Goal: Task Accomplishment & Management: Use online tool/utility

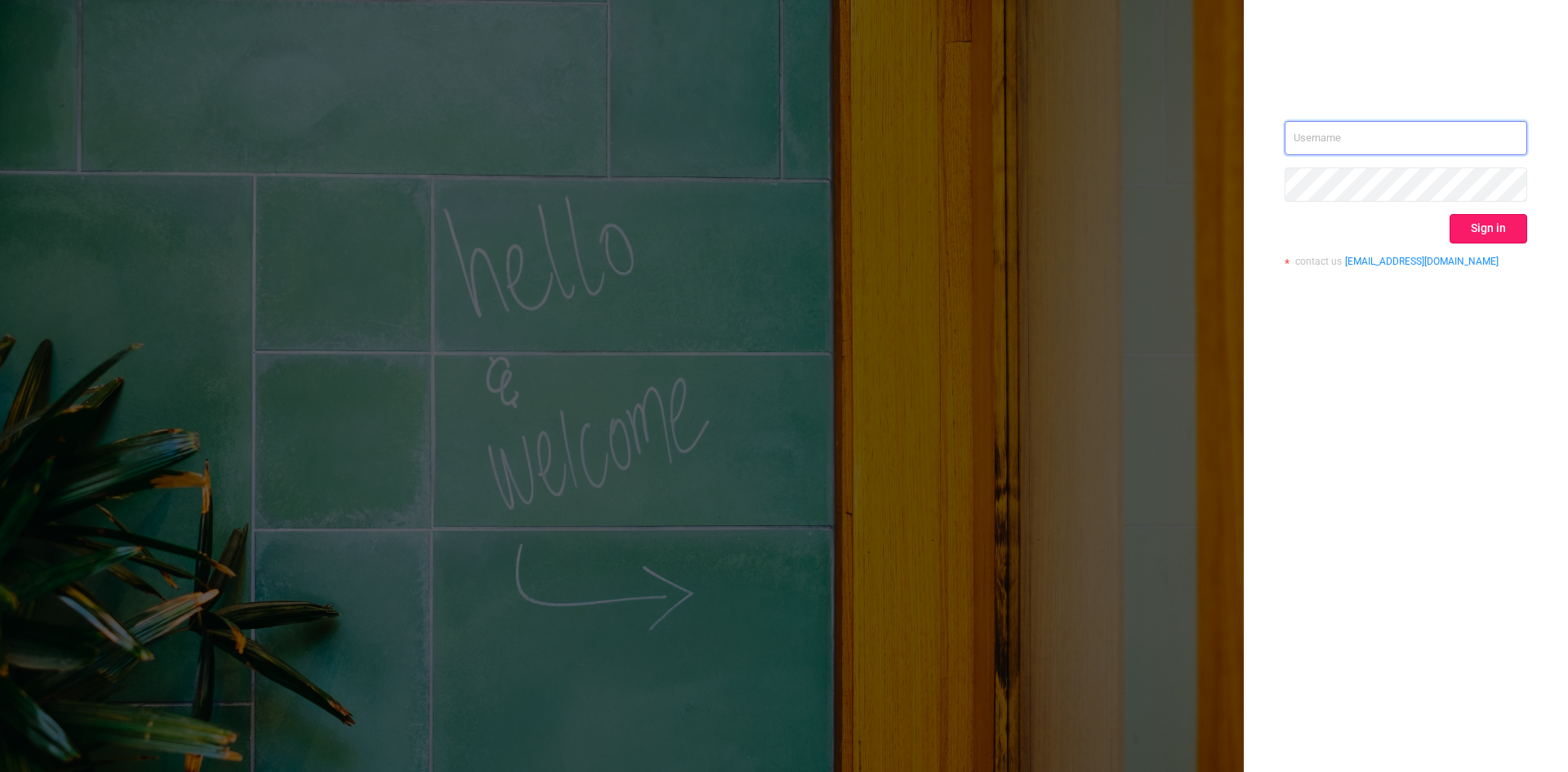
type input "o.kostromin@hybrid.ai"
click at [1499, 229] on button "Sign in" at bounding box center [1488, 228] width 78 height 29
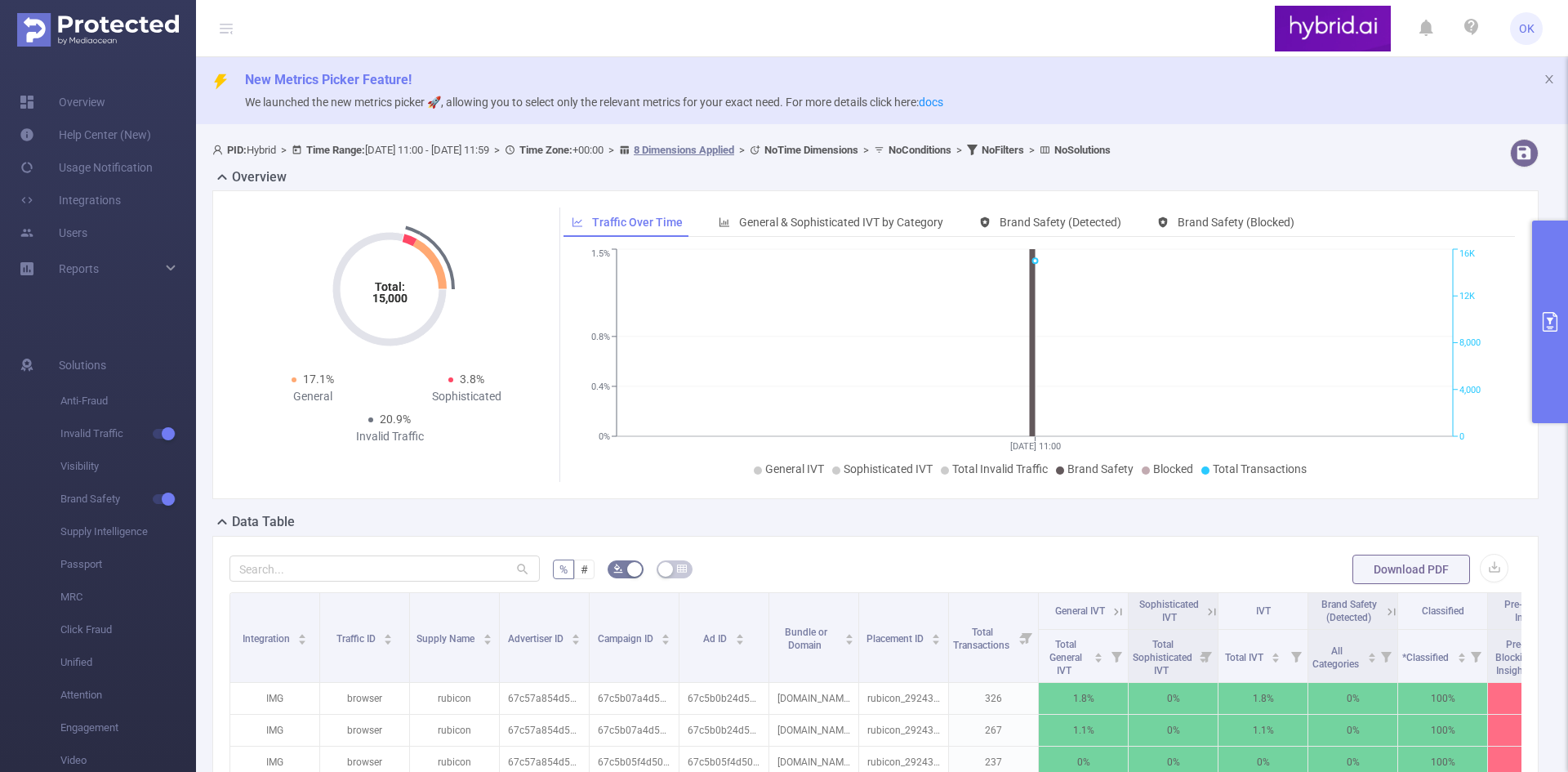
click at [1555, 281] on button "primary" at bounding box center [1550, 322] width 36 height 203
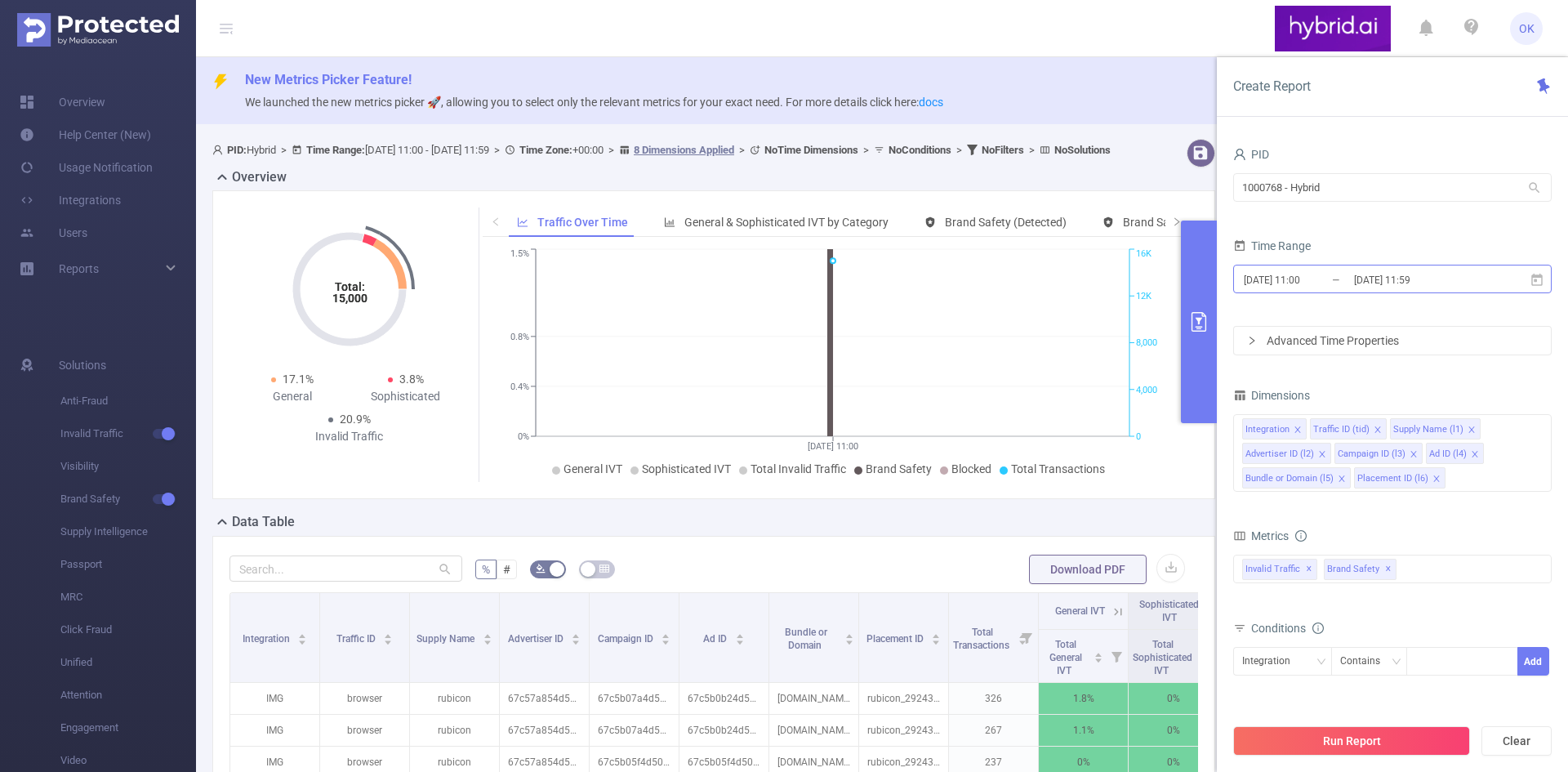
click at [1439, 287] on input "2025-09-02 11:59" at bounding box center [1419, 280] width 132 height 22
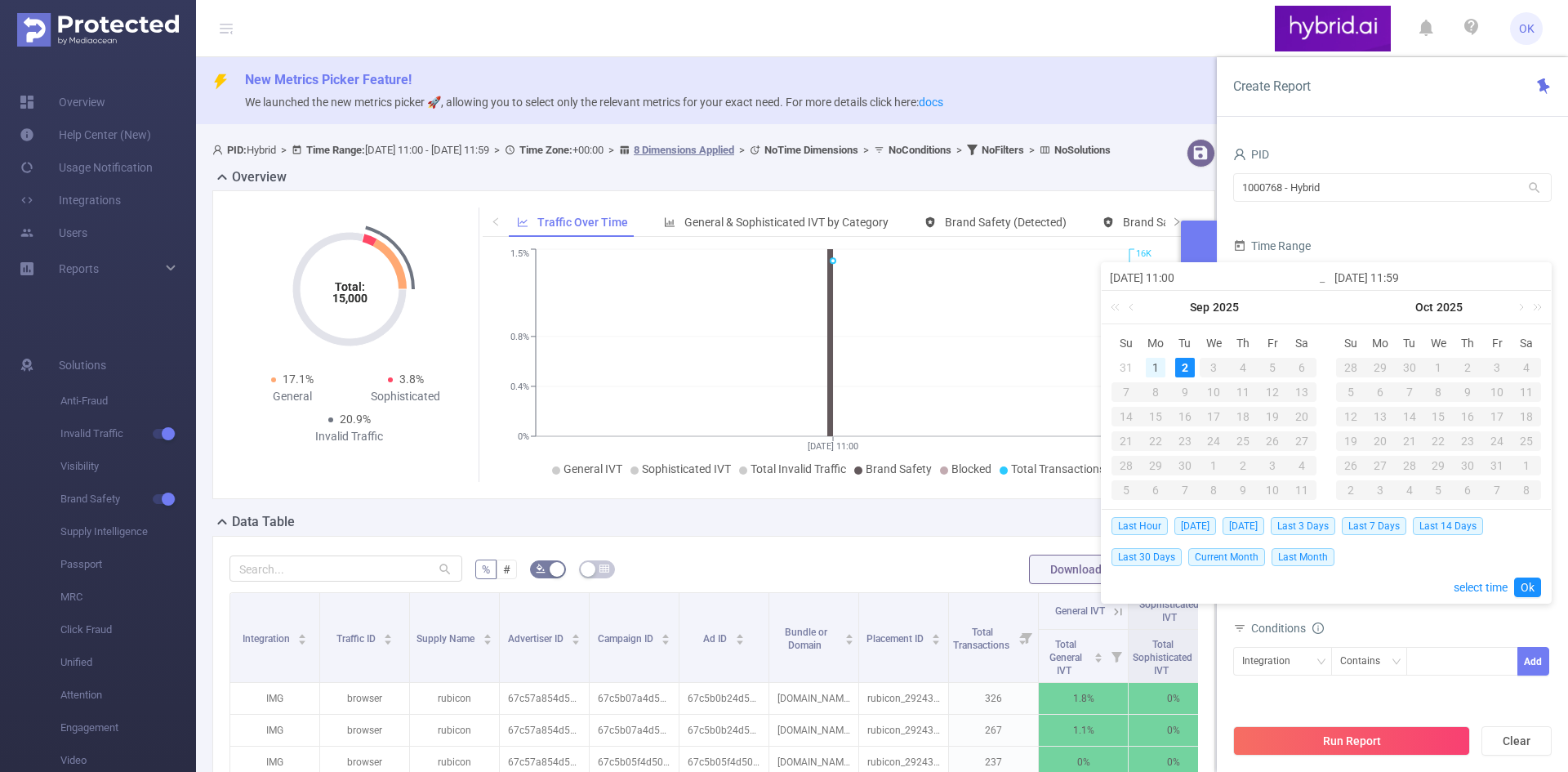
click at [1158, 369] on div "1" at bounding box center [1155, 367] width 20 height 20
click at [1184, 369] on div "2" at bounding box center [1185, 367] width 20 height 20
type input "2025-09-01 11:00"
click at [1179, 276] on input "2025-09-01 11:00" at bounding box center [1214, 278] width 208 height 20
drag, startPoint x: 1183, startPoint y: 276, endPoint x: 1172, endPoint y: 276, distance: 11.0
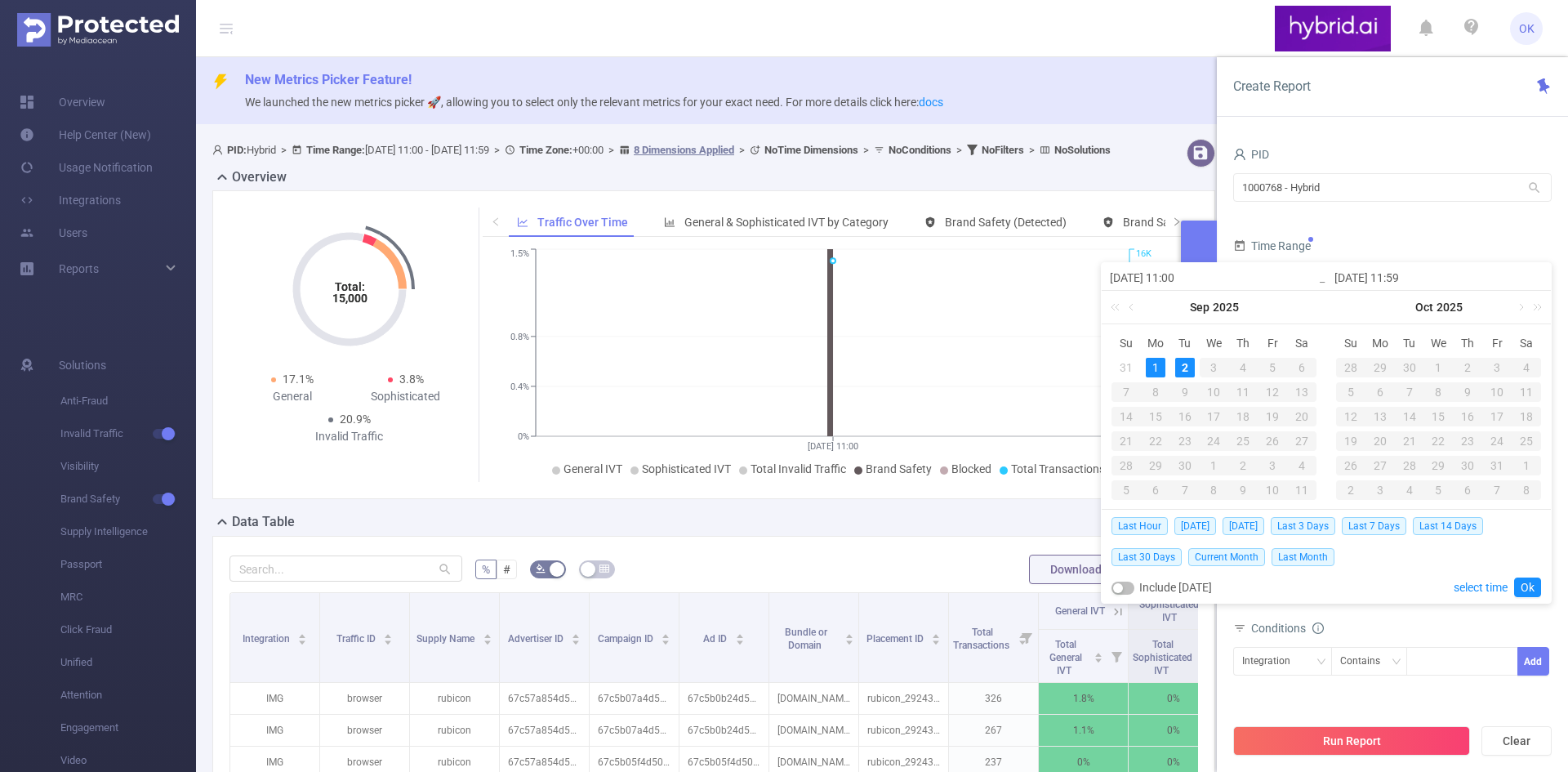
click at [1172, 276] on input "2025-09-01 11:00" at bounding box center [1214, 278] width 208 height 20
type input "2025-09-01 0:00"
type input "2025-09-01 09:00"
type input "2025-09-01 0:00"
type input "2025-09-01 00:00"
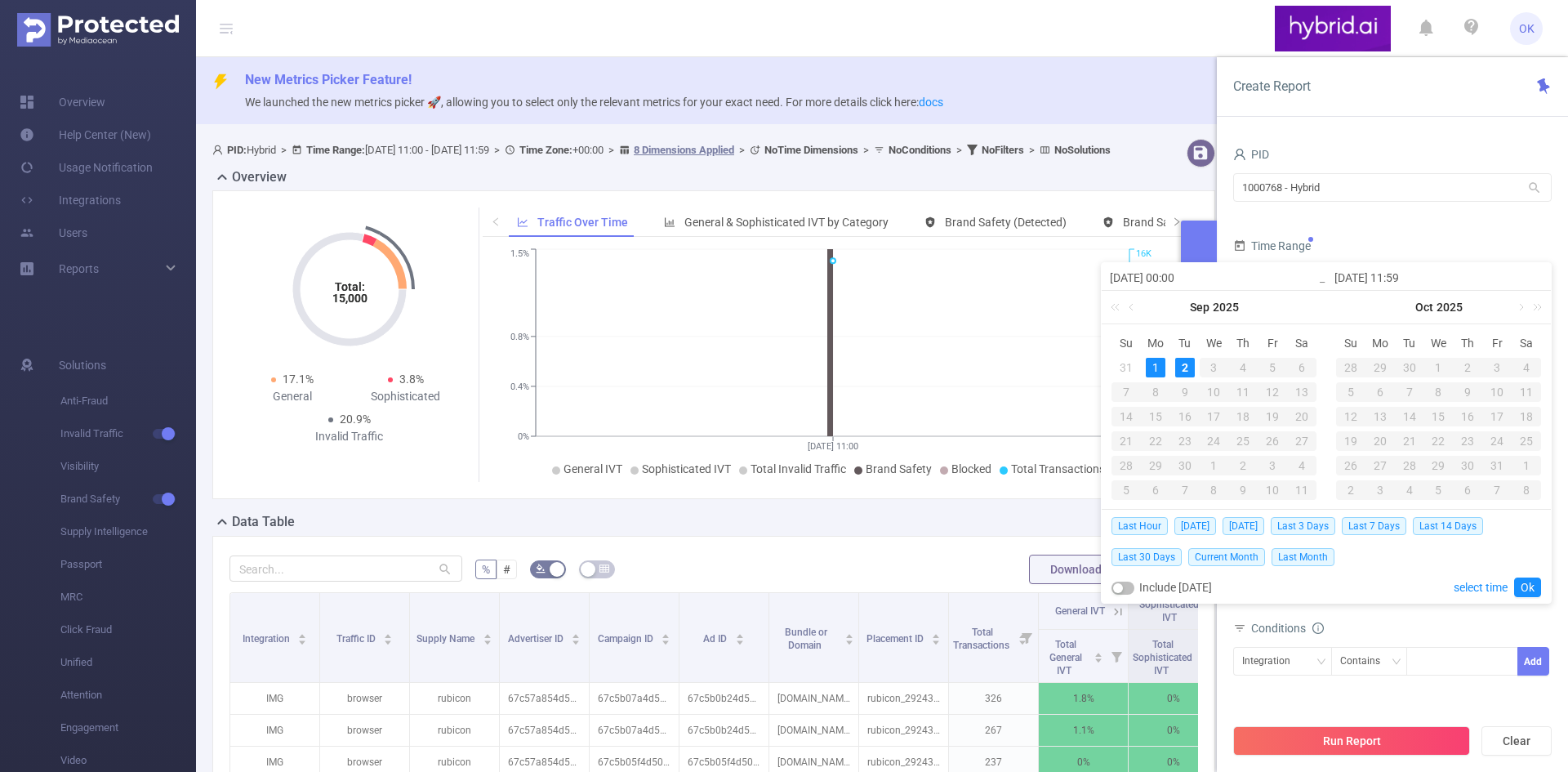
click at [1212, 279] on input "2025-09-01 00:00" at bounding box center [1214, 278] width 208 height 20
type input "2025-09-01 00:00"
drag, startPoint x: 1425, startPoint y: 278, endPoint x: 1396, endPoint y: 275, distance: 29.2
click at [1396, 275] on input "2025-09-02 11:59" at bounding box center [1439, 278] width 208 height 20
type input "2025-09-02 1400"
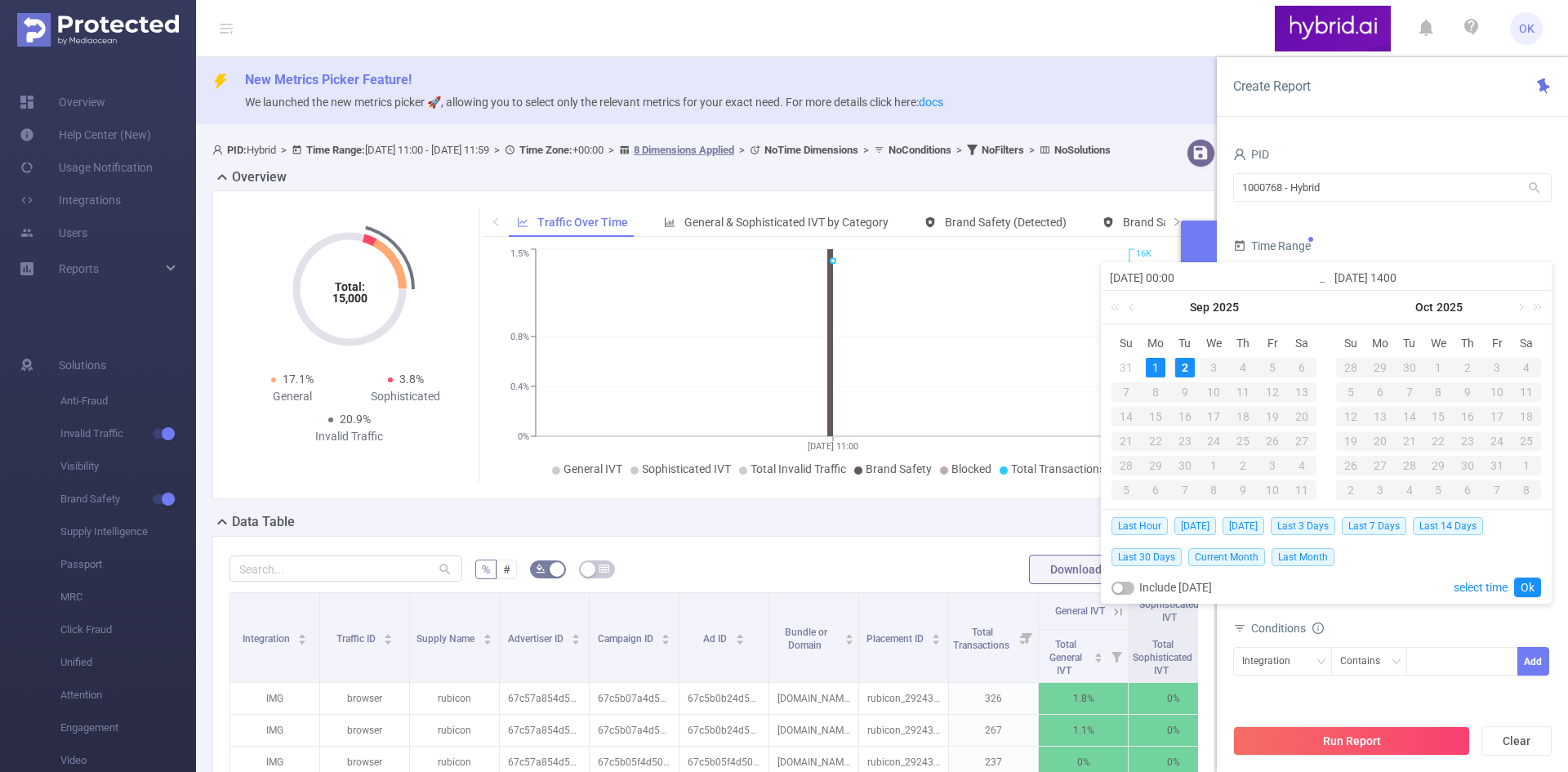
click at [1410, 276] on input "2025-09-02 1400" at bounding box center [1439, 278] width 208 height 20
type input "2025-09-02 14:00"
click at [1264, 273] on input "2025-09-01 00:00" at bounding box center [1214, 278] width 208 height 20
click at [1538, 591] on link "Ok" at bounding box center [1527, 587] width 27 height 20
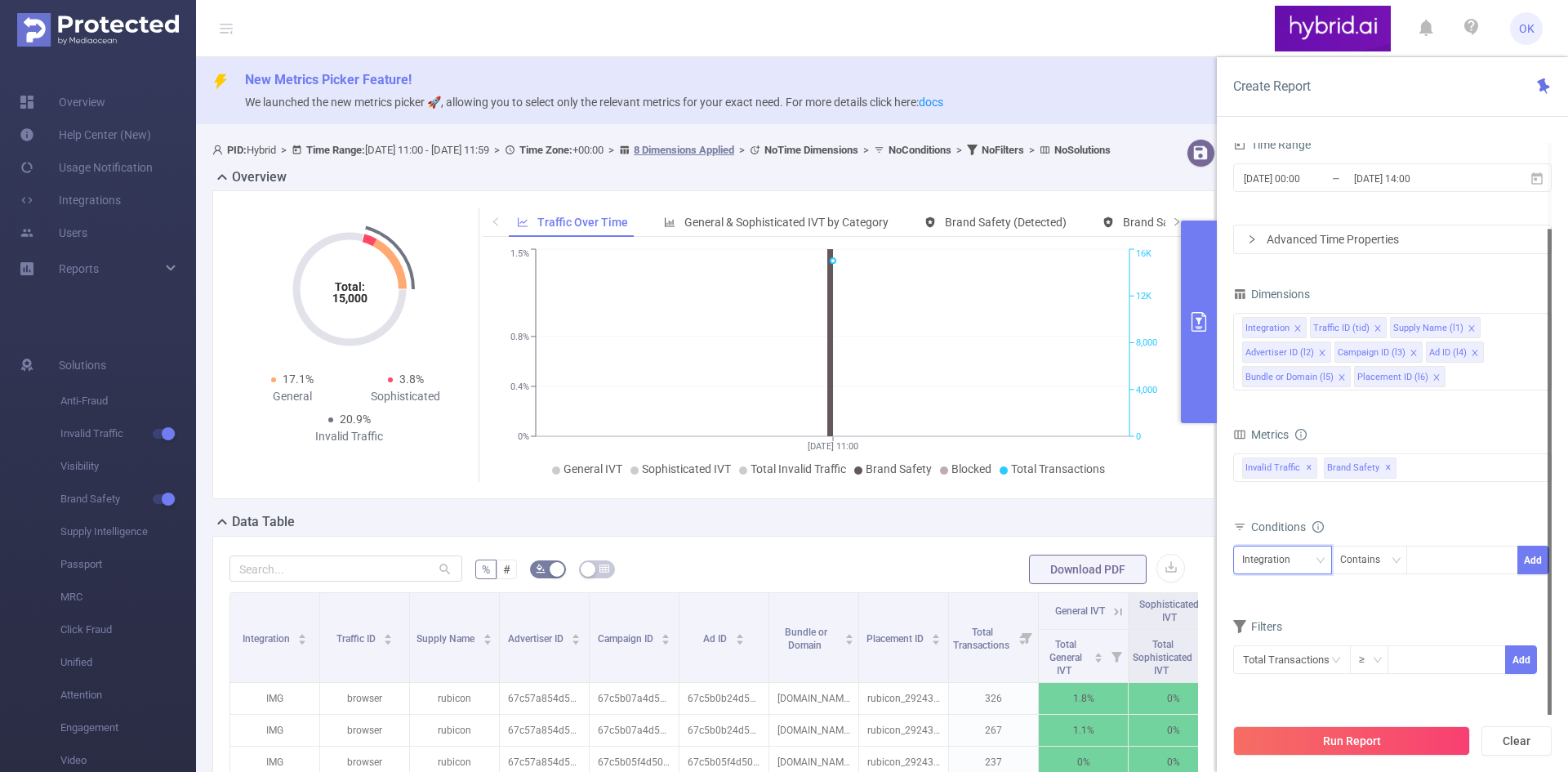
click at [1302, 564] on div "Integration" at bounding box center [1282, 560] width 81 height 27
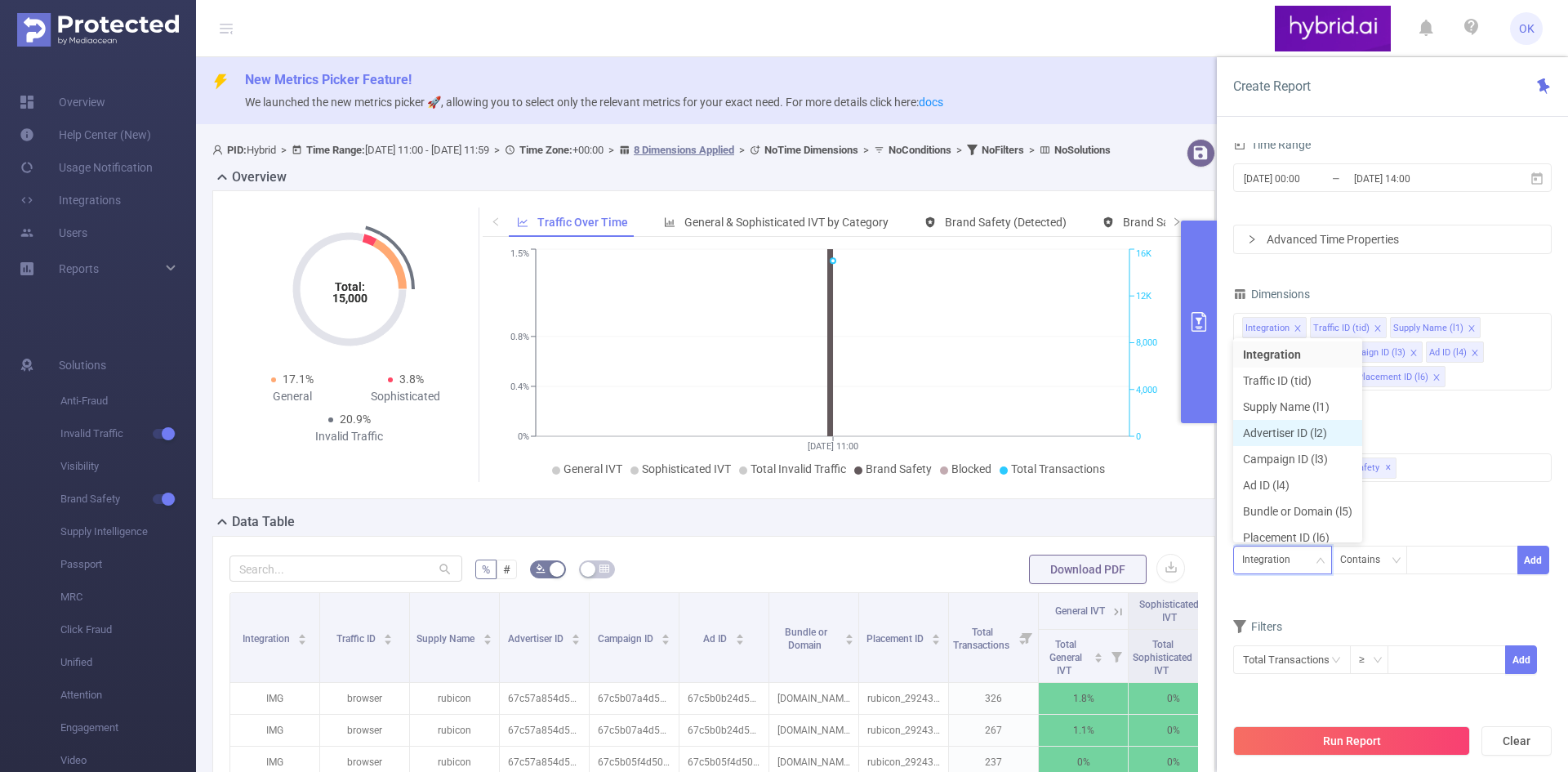
click at [1291, 434] on li "Advertiser ID (l2)" at bounding box center [1297, 433] width 129 height 26
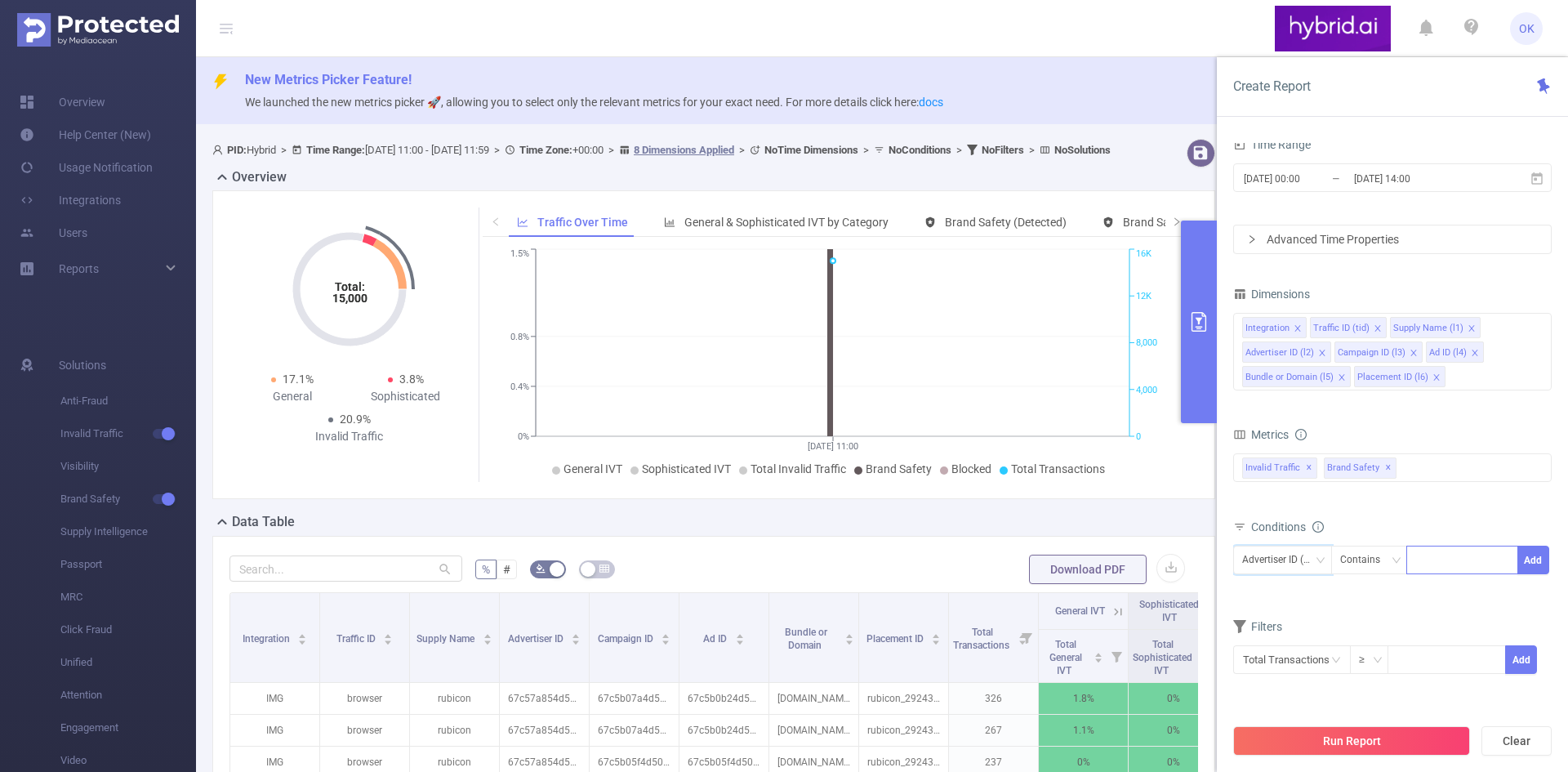
click at [1441, 564] on div at bounding box center [1462, 560] width 94 height 27
paste input "6874bba870e7b2c6b8398160"
type input "6874bba870e7b2c6b8398160"
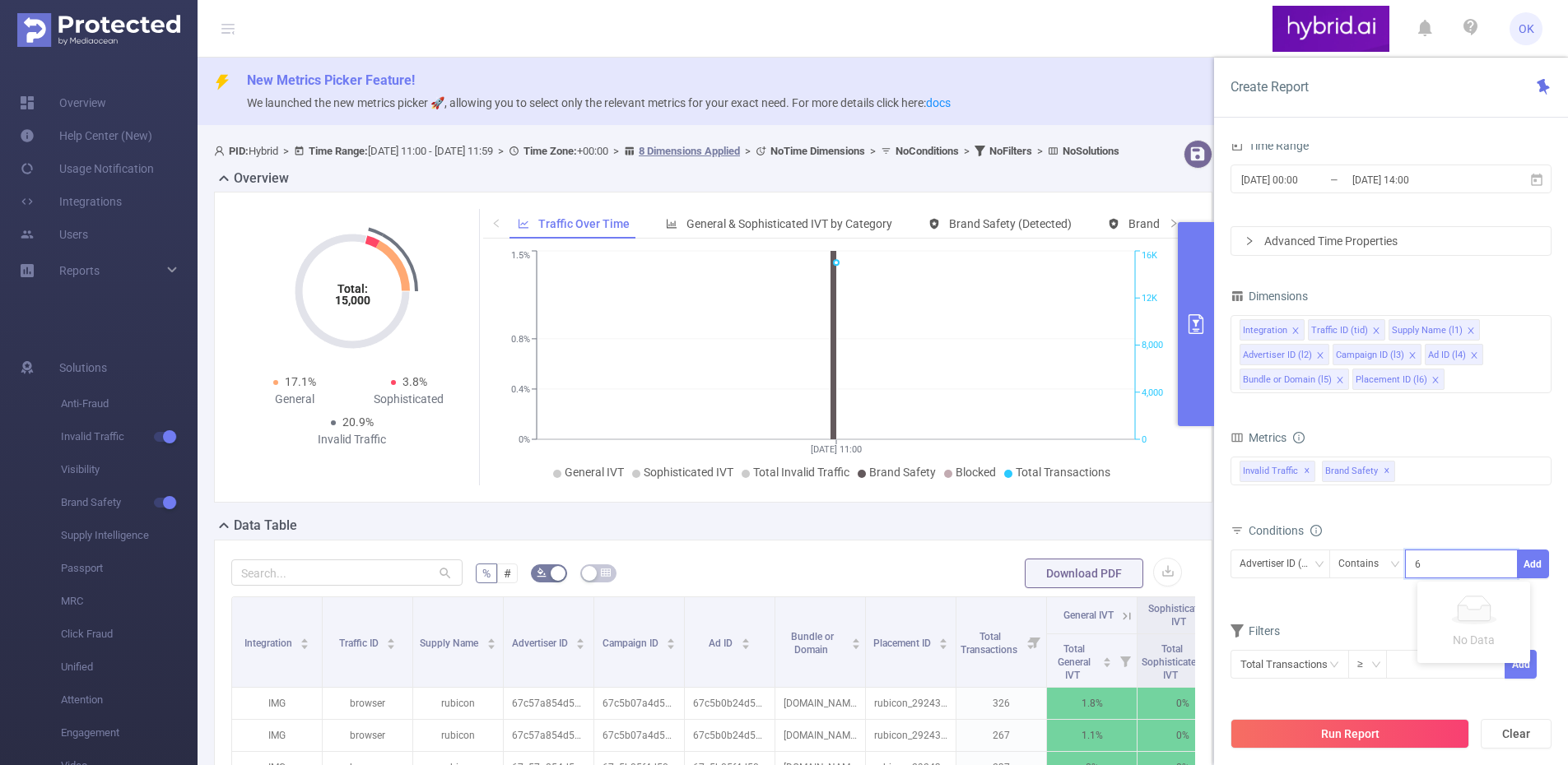
scroll to position [0, 39]
click at [1485, 594] on li "6874bba870e7b2c6b8398160" at bounding box center [1501, 598] width 192 height 26
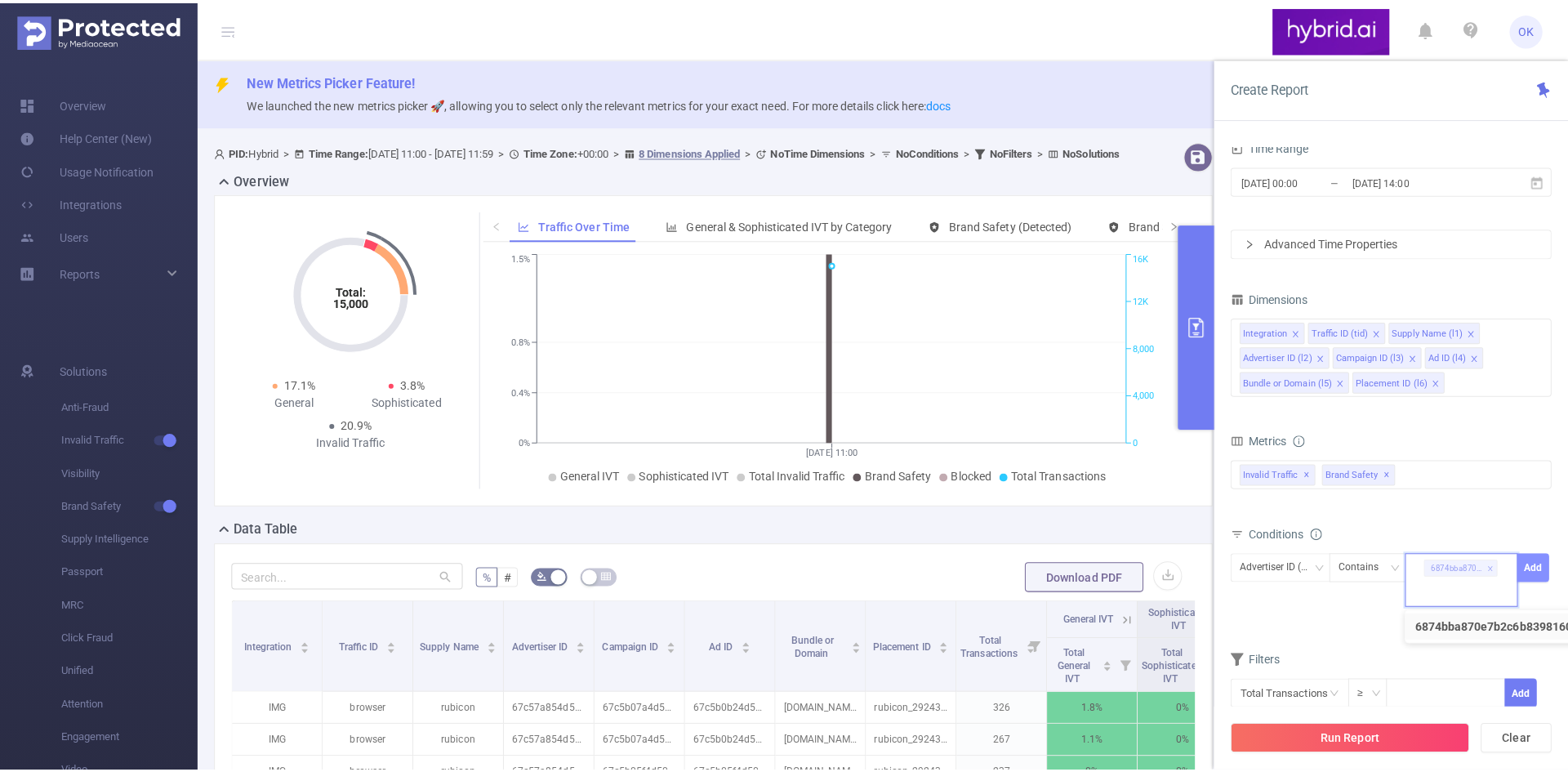
scroll to position [0, 0]
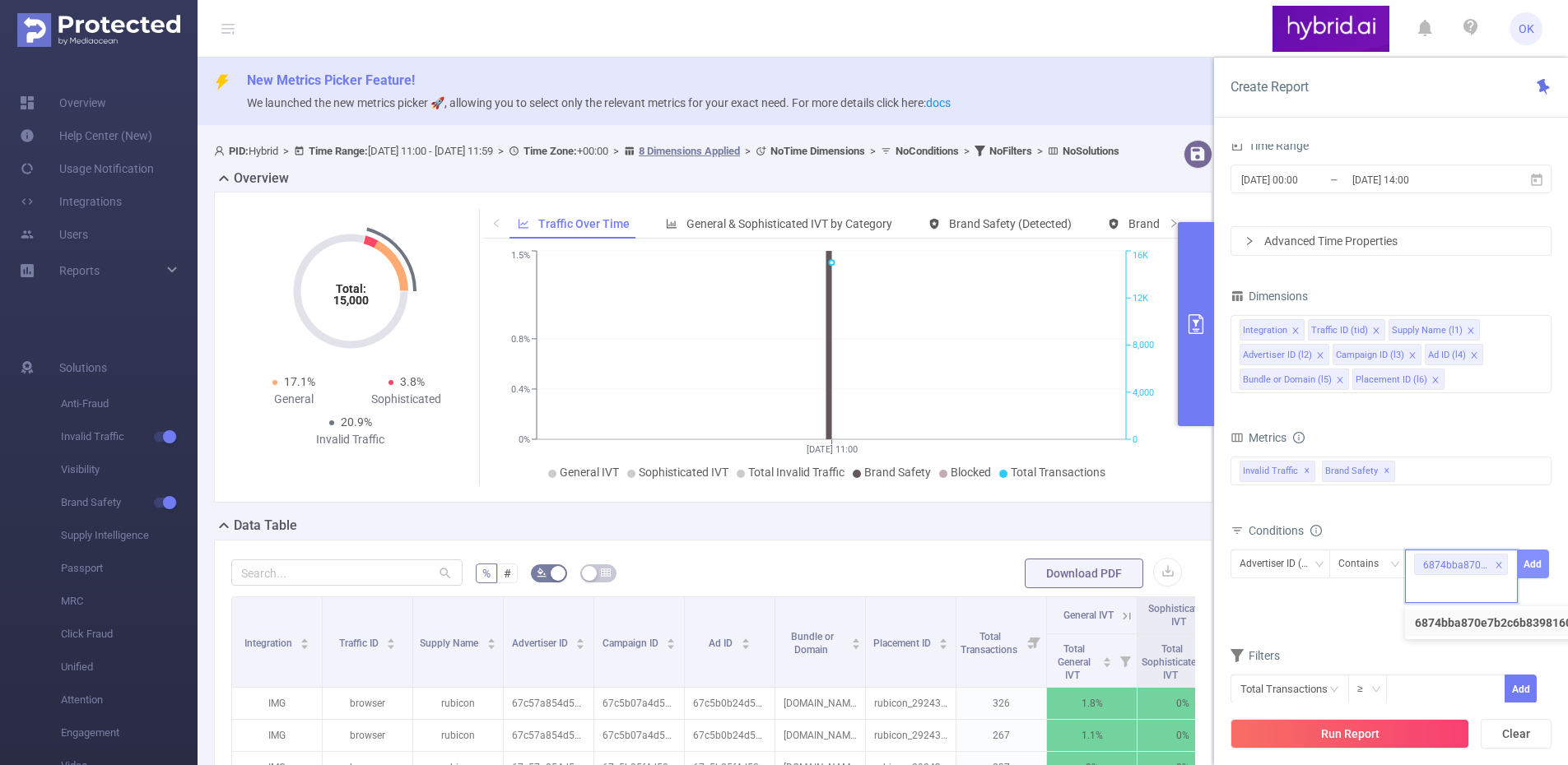
click at [1544, 561] on button "Add" at bounding box center [1532, 564] width 32 height 29
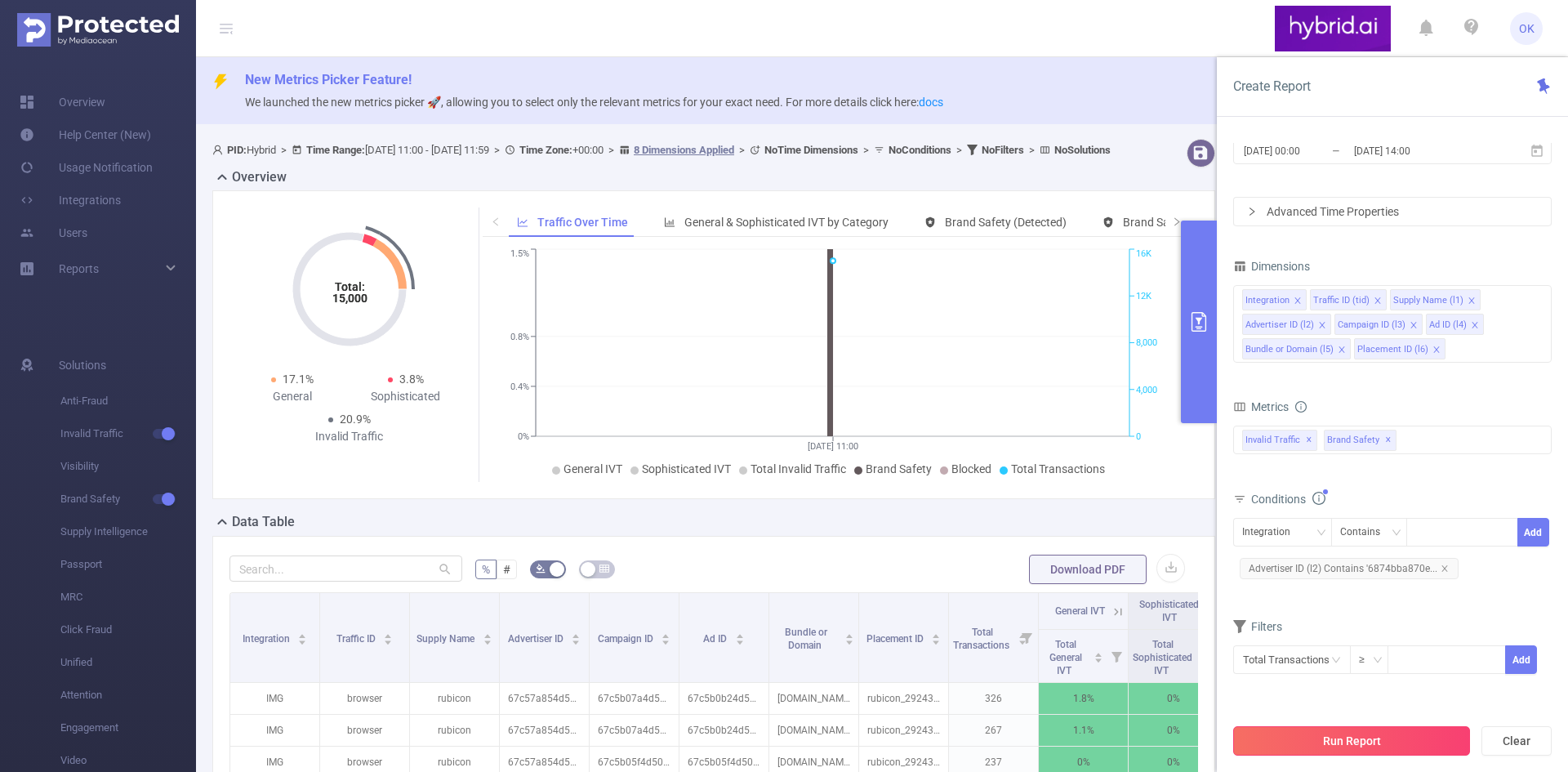
click at [1363, 732] on button "Run Report" at bounding box center [1352, 740] width 237 height 29
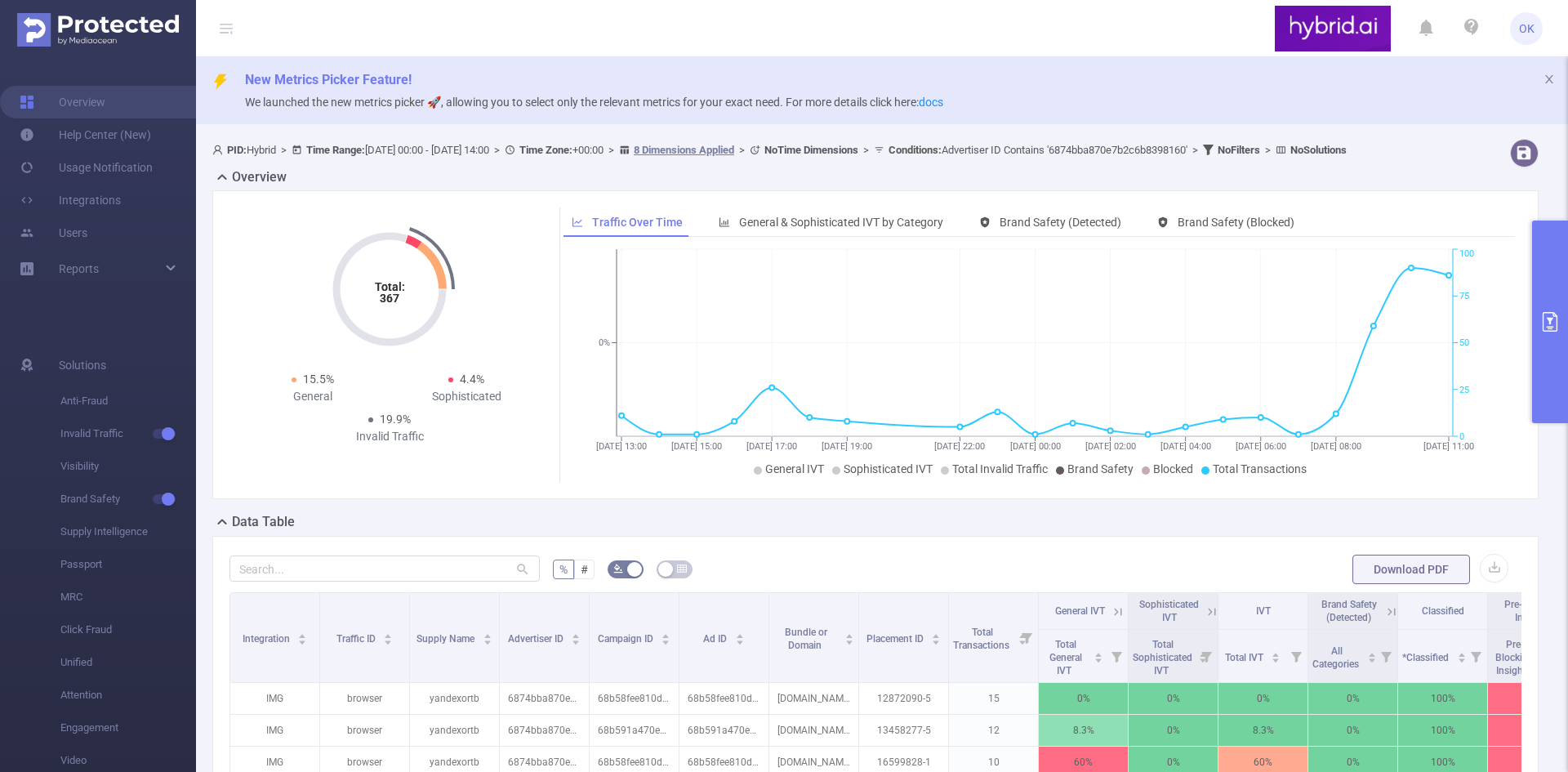
click at [1544, 326] on icon "primary" at bounding box center [1550, 322] width 20 height 20
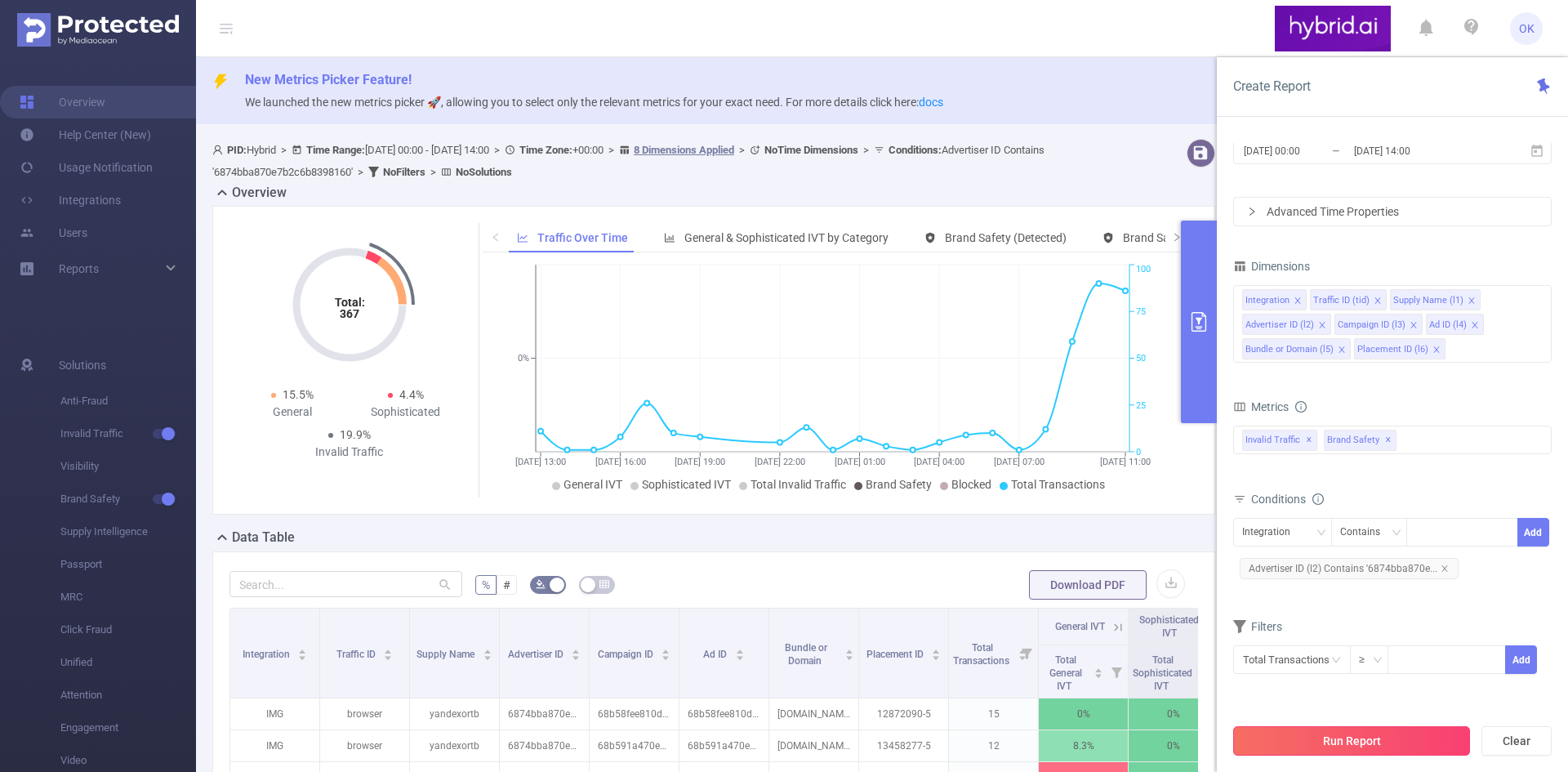
click at [1383, 736] on button "Run Report" at bounding box center [1352, 740] width 237 height 29
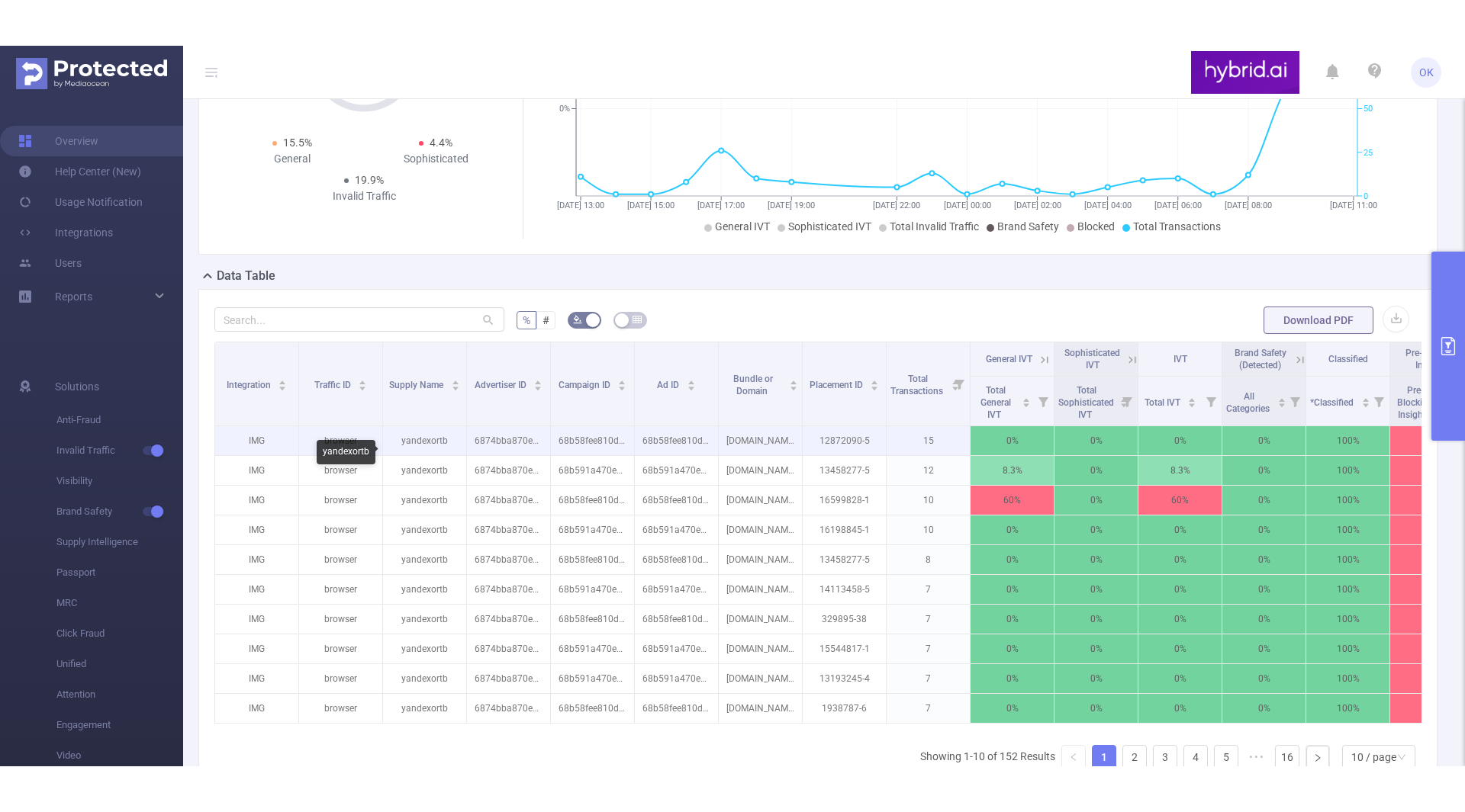
scroll to position [28, 0]
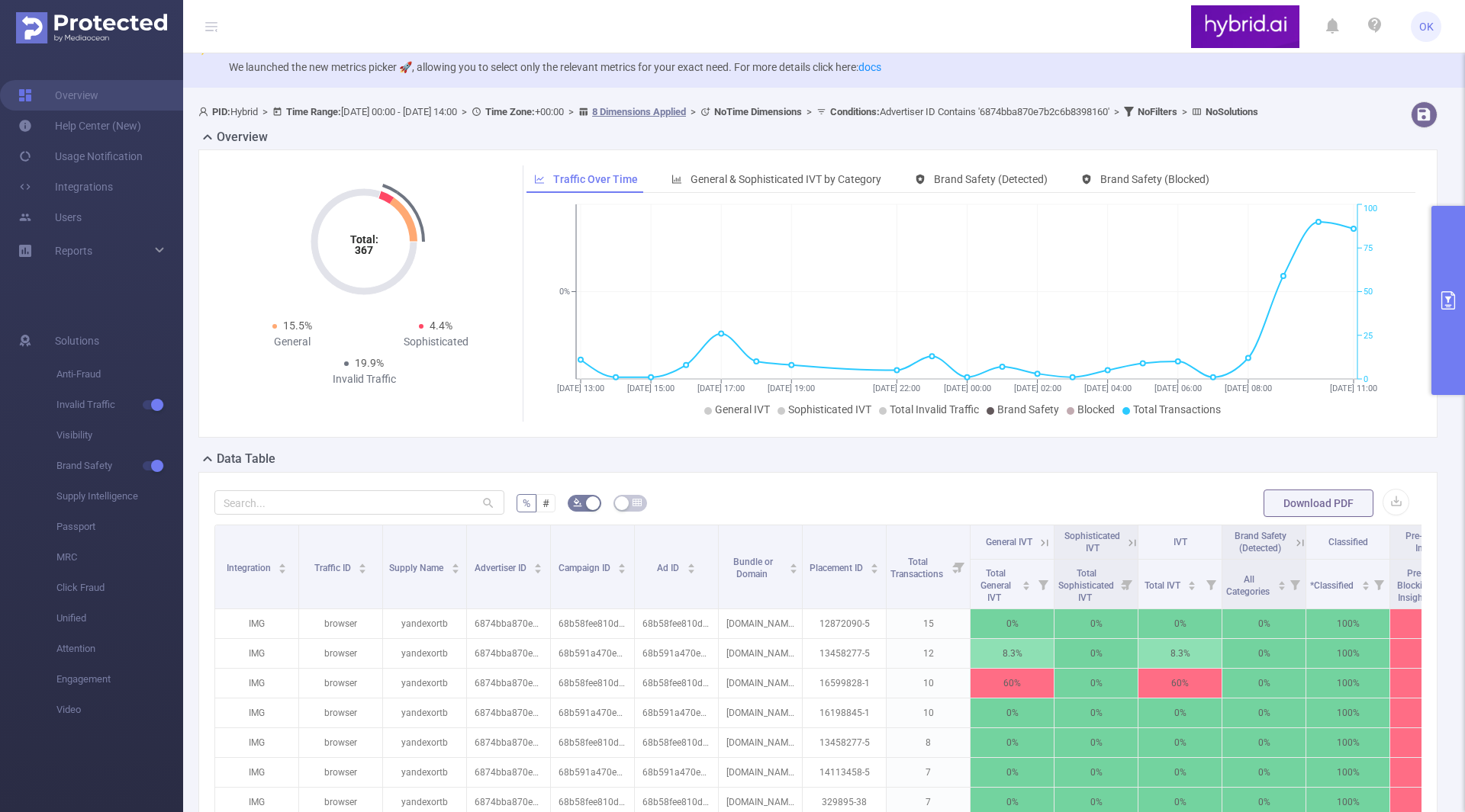
click at [1464, 248] on button "primary" at bounding box center [1448, 301] width 34 height 189
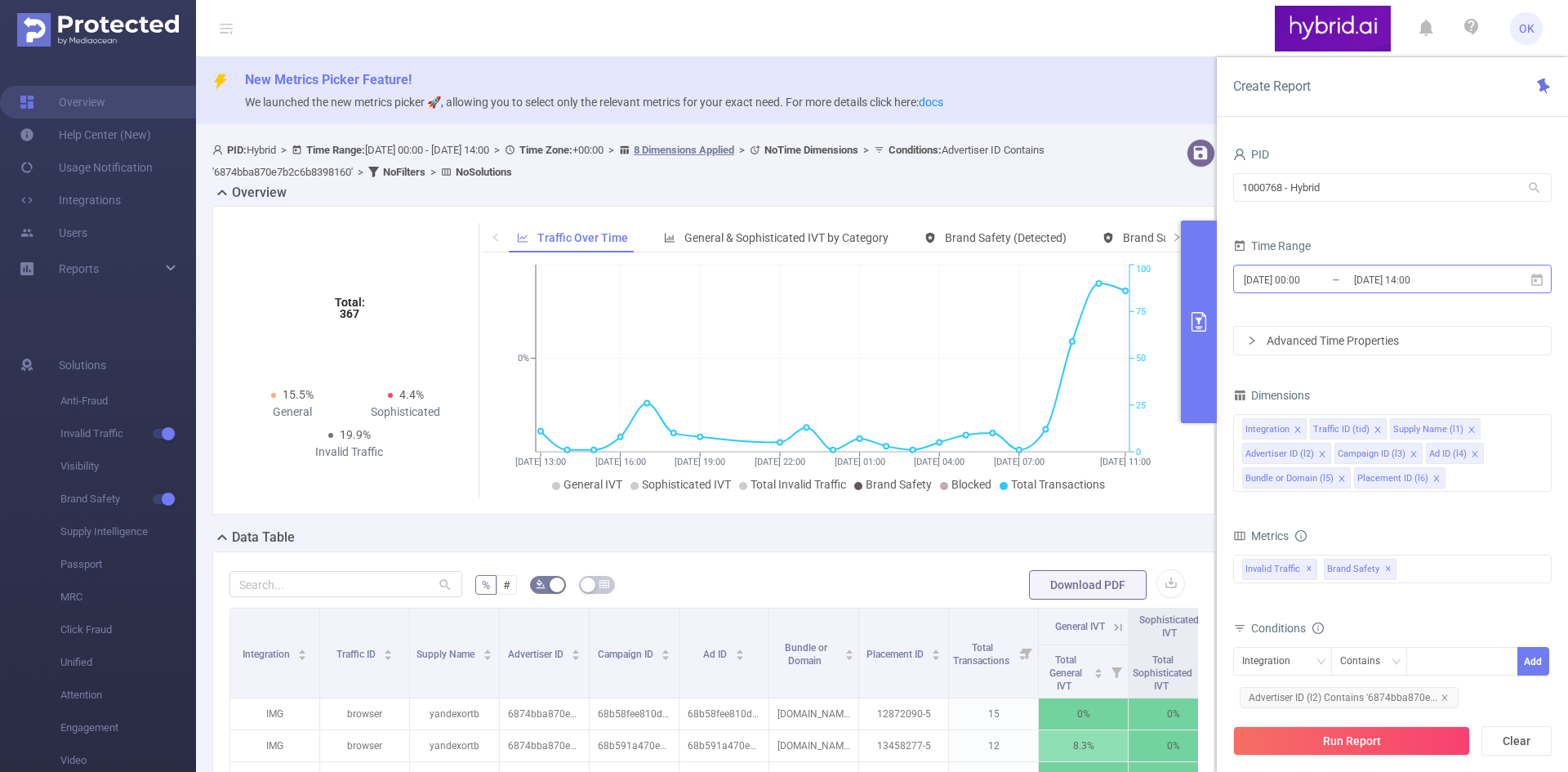
click at [1329, 281] on input "[DATE] 00:00" at bounding box center [1308, 280] width 132 height 22
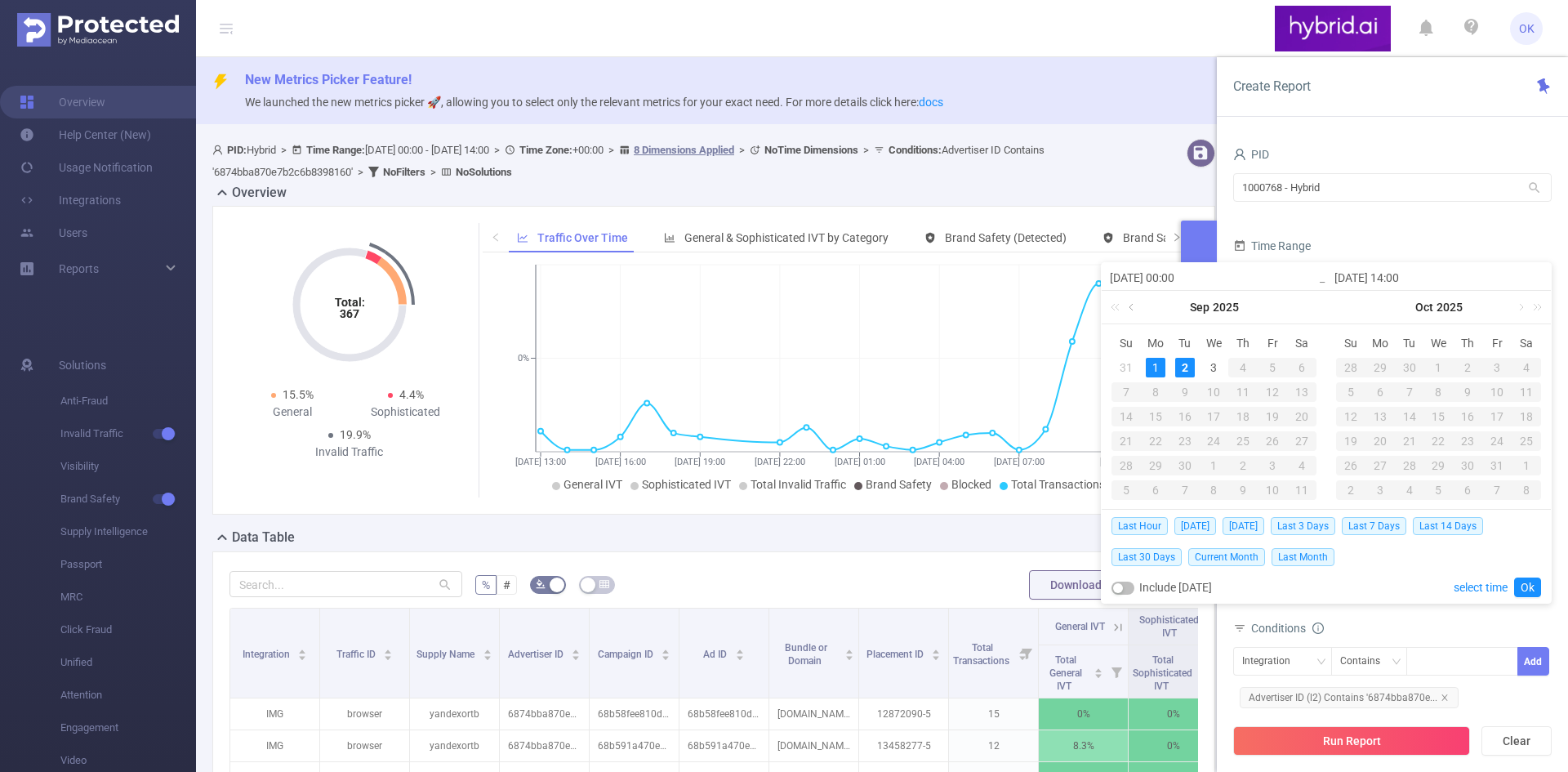
click at [1137, 310] on link at bounding box center [1133, 307] width 14 height 33
click at [1183, 443] on div "22" at bounding box center [1185, 442] width 20 height 20
click at [1518, 310] on link at bounding box center [1520, 307] width 14 height 33
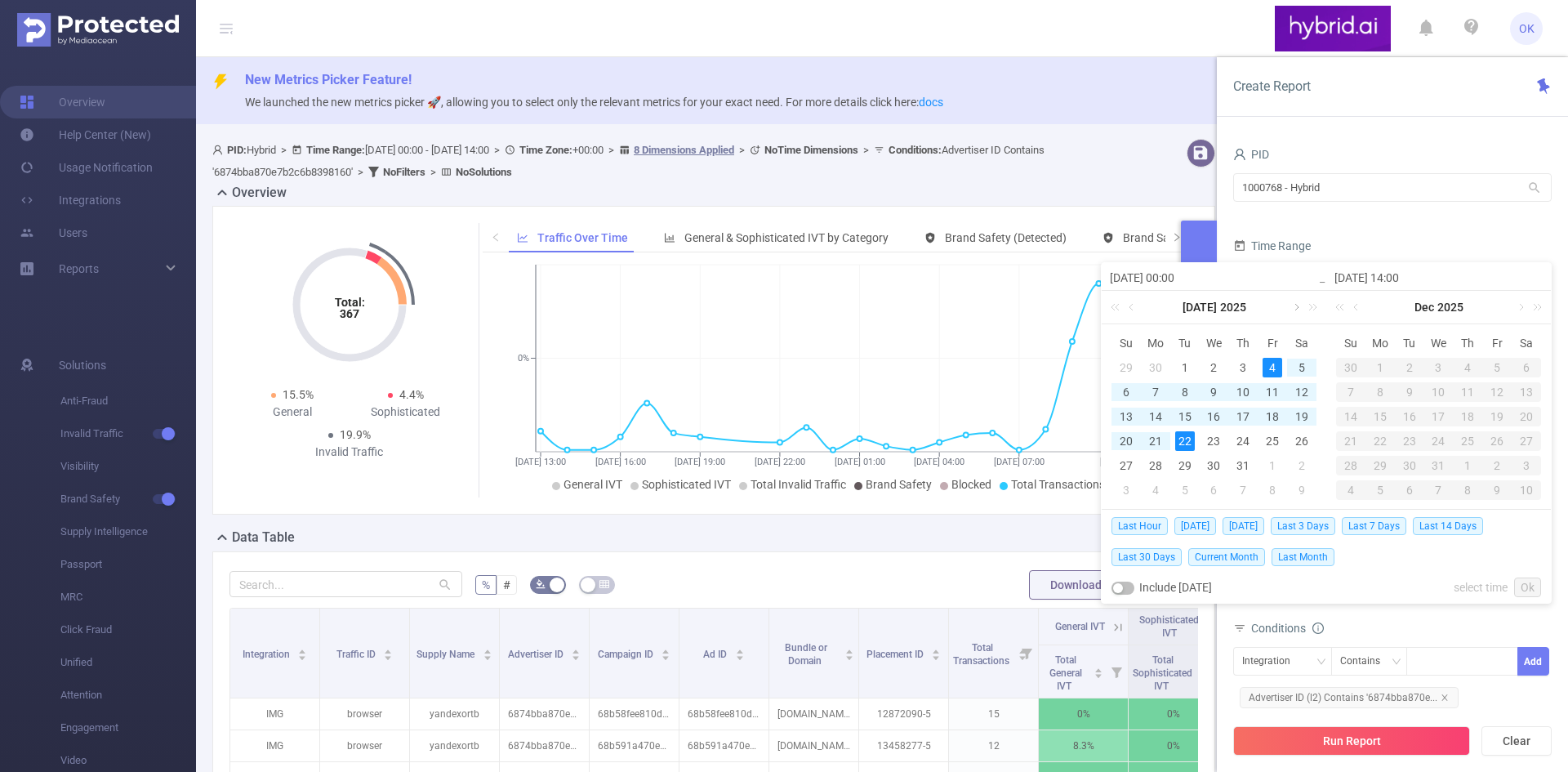
click at [1298, 310] on link at bounding box center [1295, 307] width 14 height 33
click at [1354, 306] on link at bounding box center [1357, 307] width 14 height 33
click at [1354, 306] on div "Sep 2025" at bounding box center [1439, 307] width 224 height 33
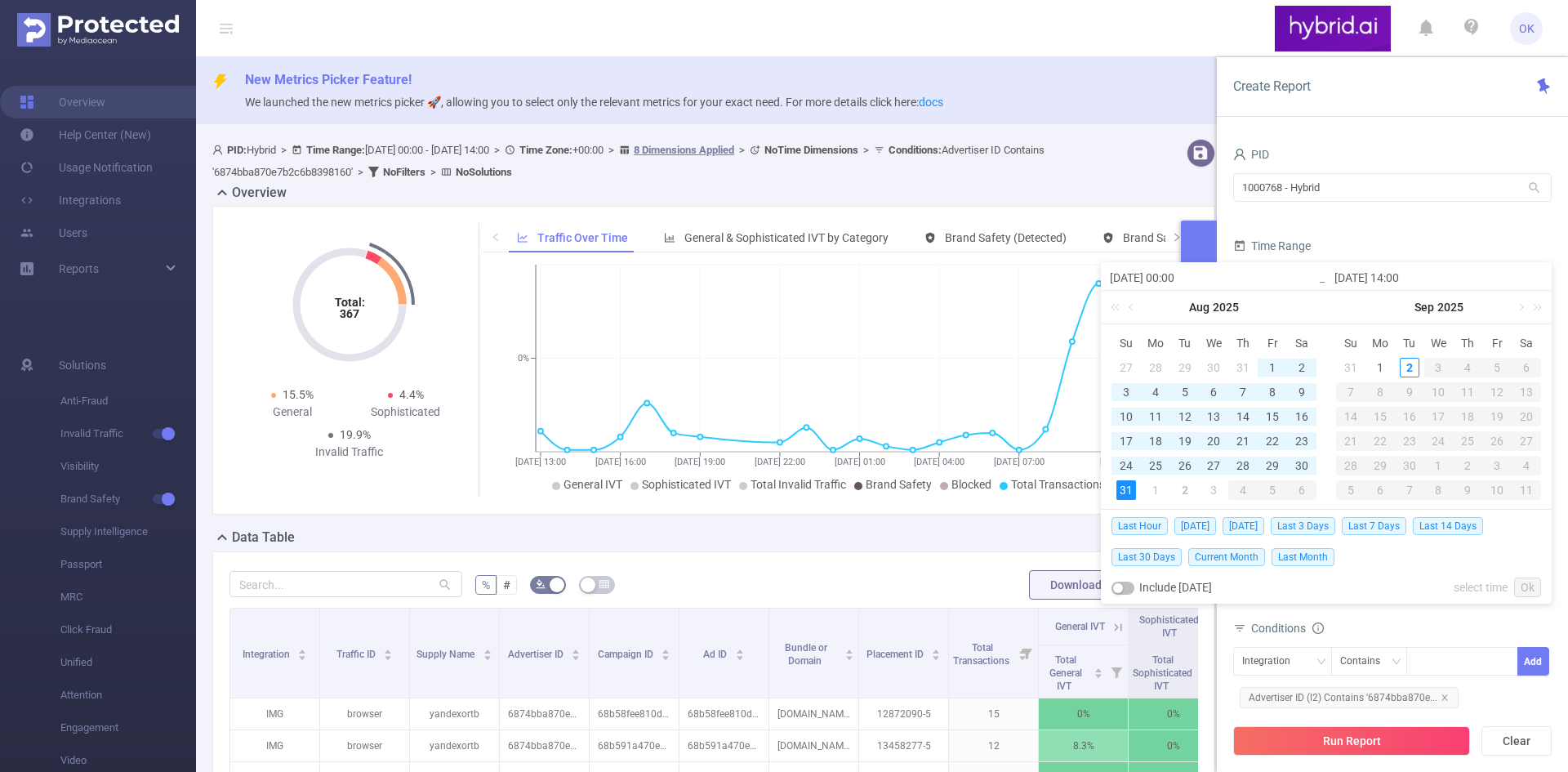
click at [1130, 484] on div "31" at bounding box center [1126, 491] width 20 height 20
type input "2025-07-22 00:00"
type input "2025-08-31 14:00"
type input "2025-07-22 00:00"
type input "2025-08-31 14:00"
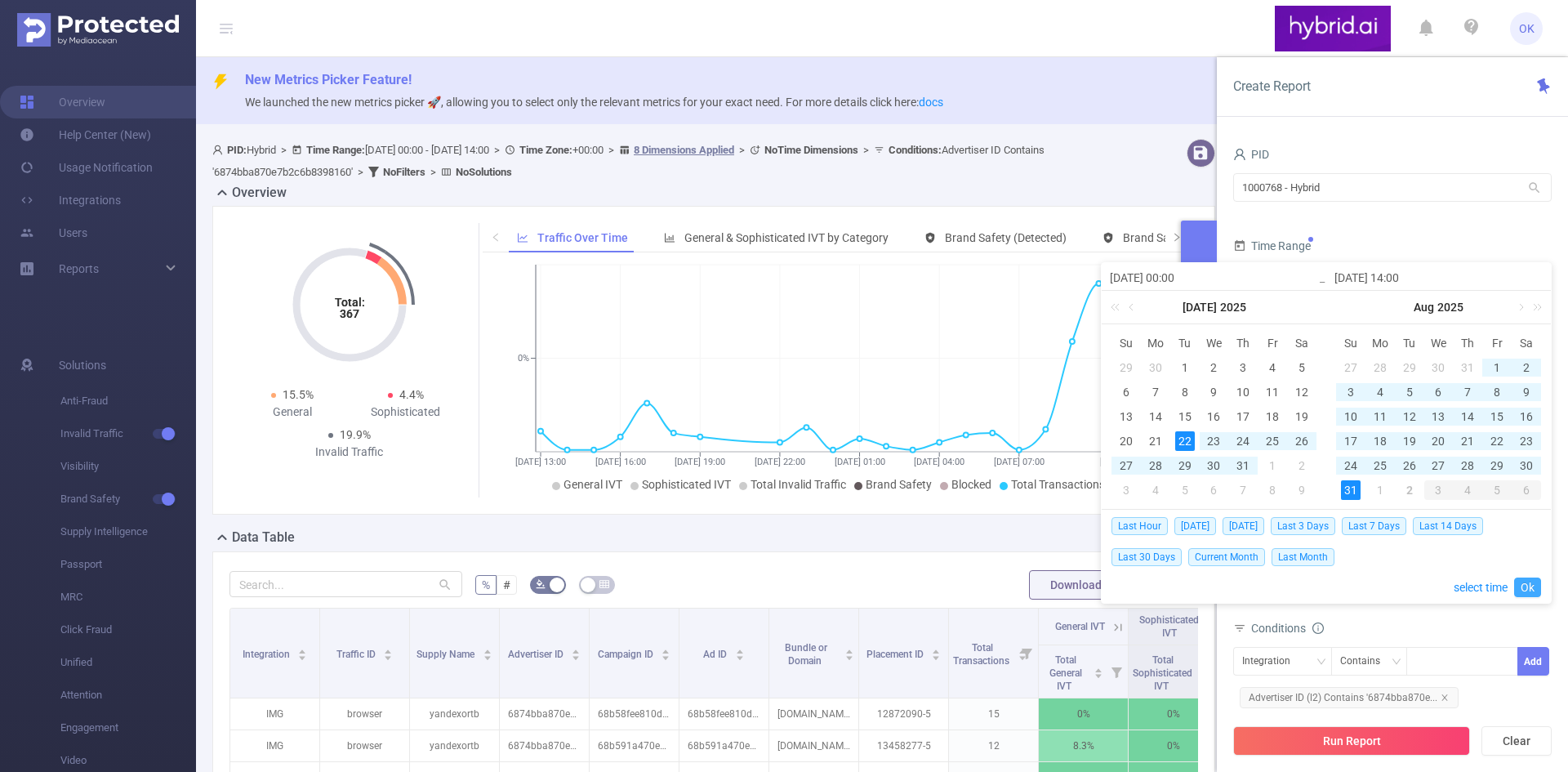
click at [1525, 591] on link "Ok" at bounding box center [1527, 587] width 27 height 20
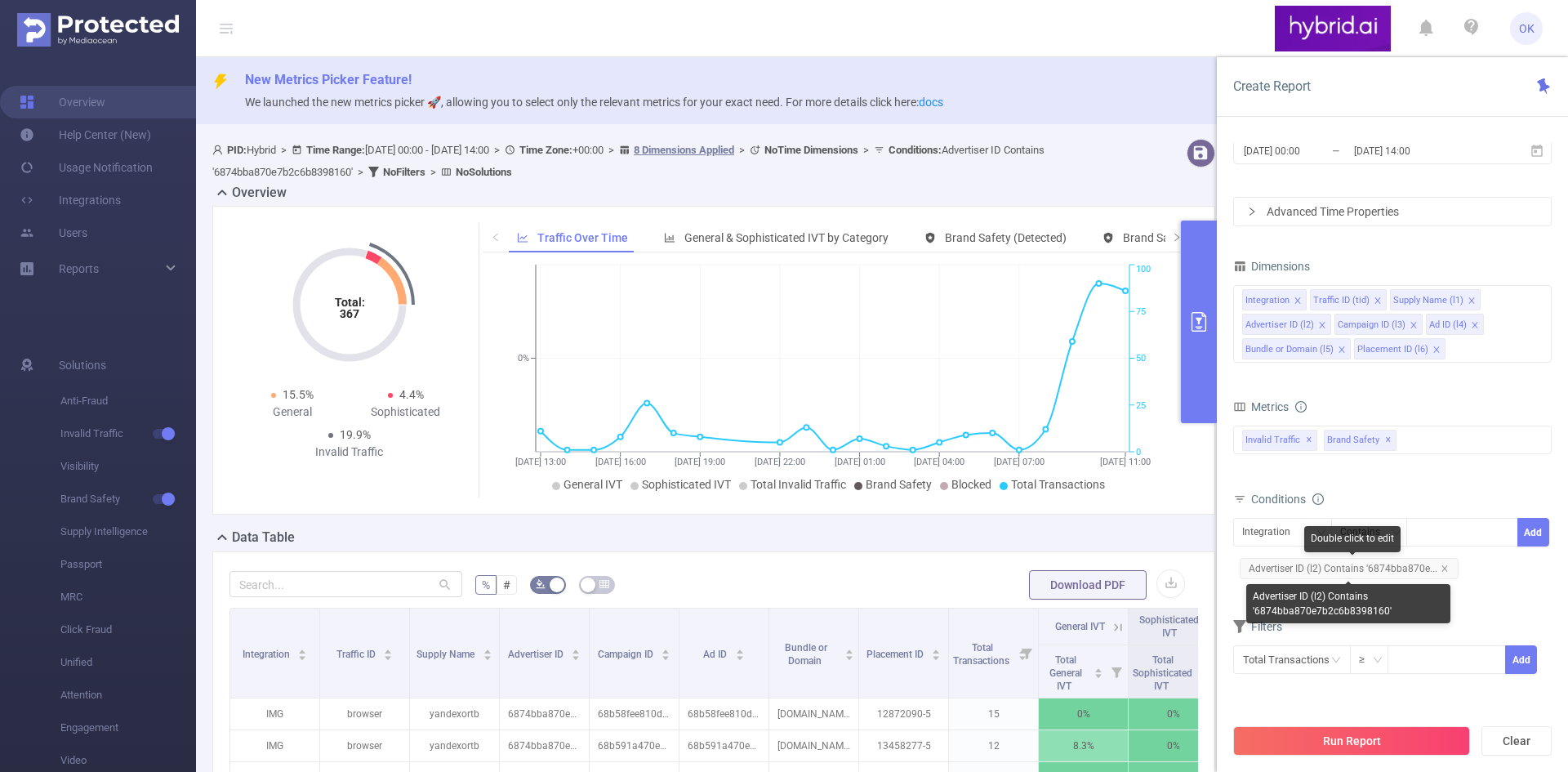
click at [1442, 561] on span "Advertiser ID (l2) Contains '6874bba870e..." at bounding box center [1349, 567] width 219 height 21
click at [1442, 566] on icon "icon: close" at bounding box center [1444, 568] width 8 height 8
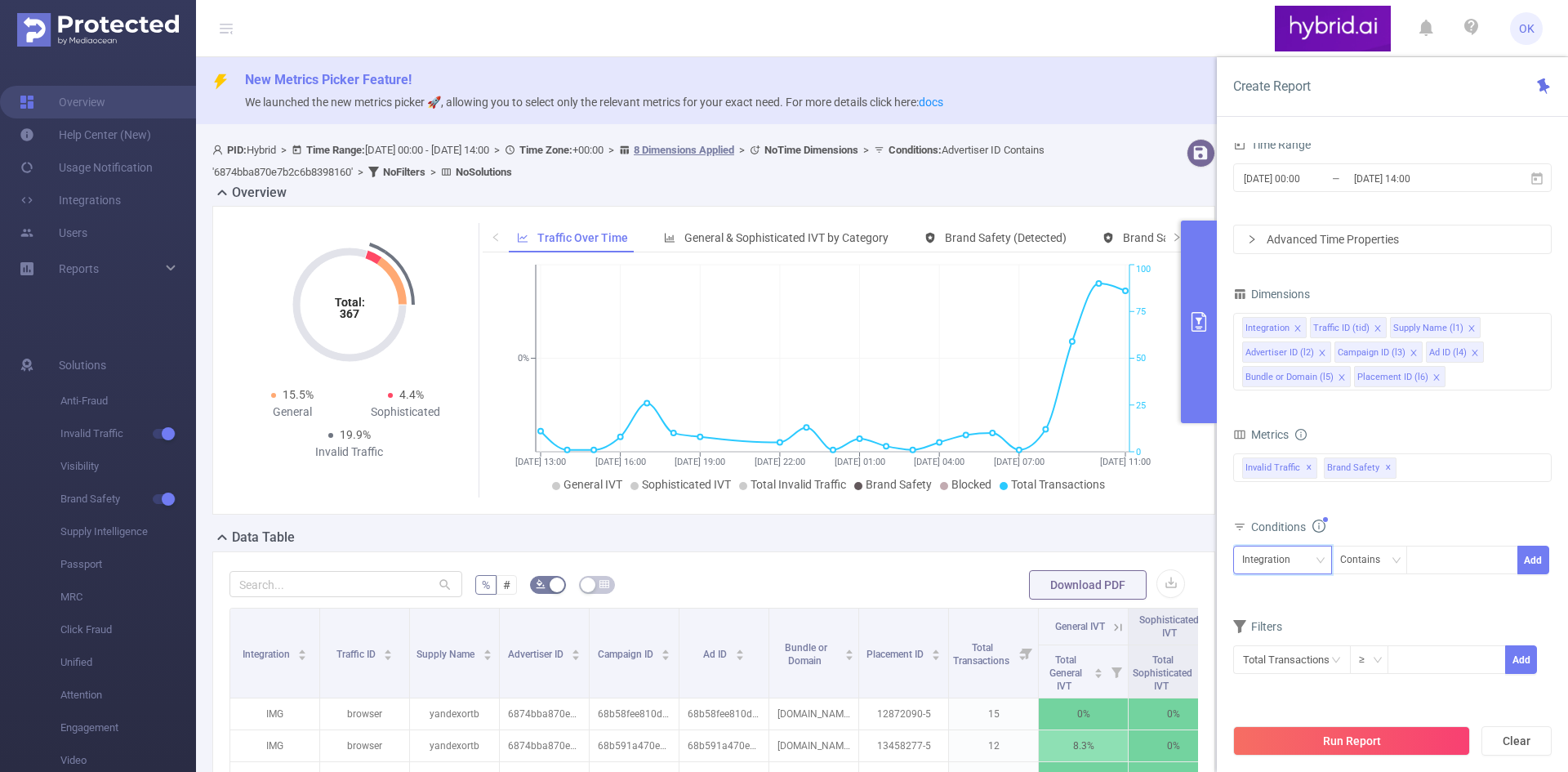
click at [1297, 558] on div "Integration" at bounding box center [1272, 560] width 60 height 27
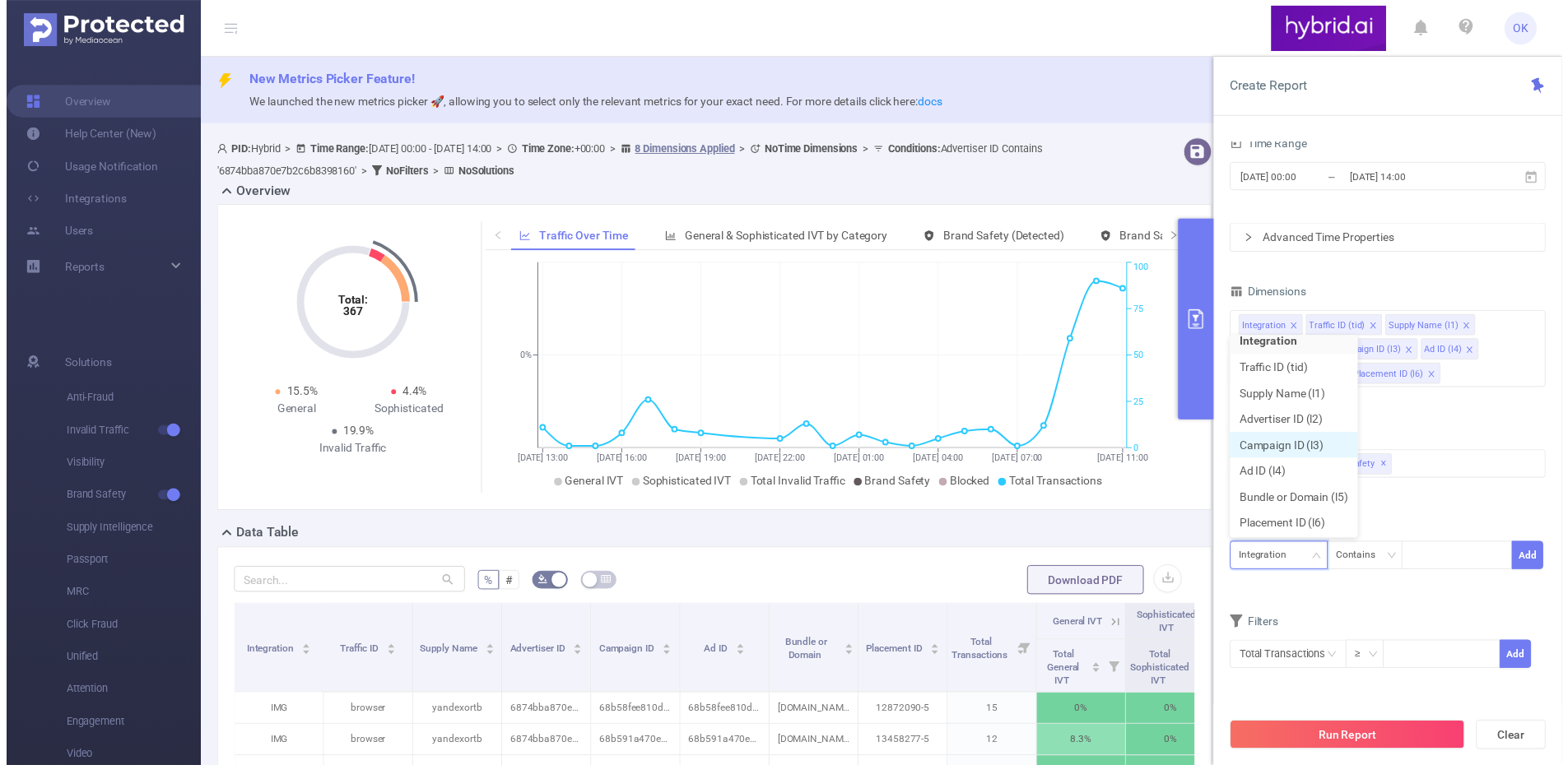
scroll to position [12, 0]
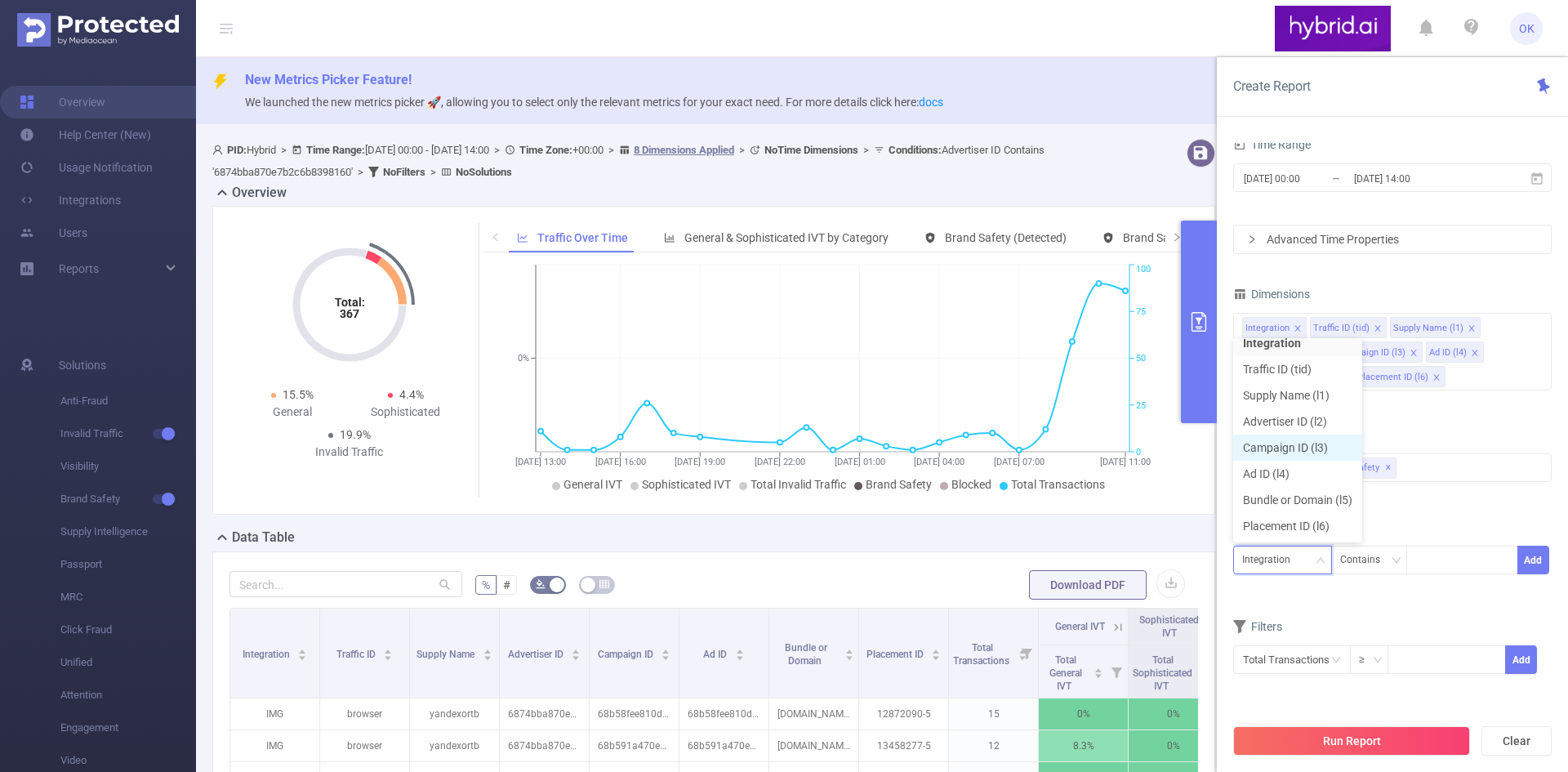
click at [1297, 445] on li "Campaign ID (l3)" at bounding box center [1297, 447] width 129 height 26
click at [1429, 563] on div at bounding box center [1462, 560] width 94 height 27
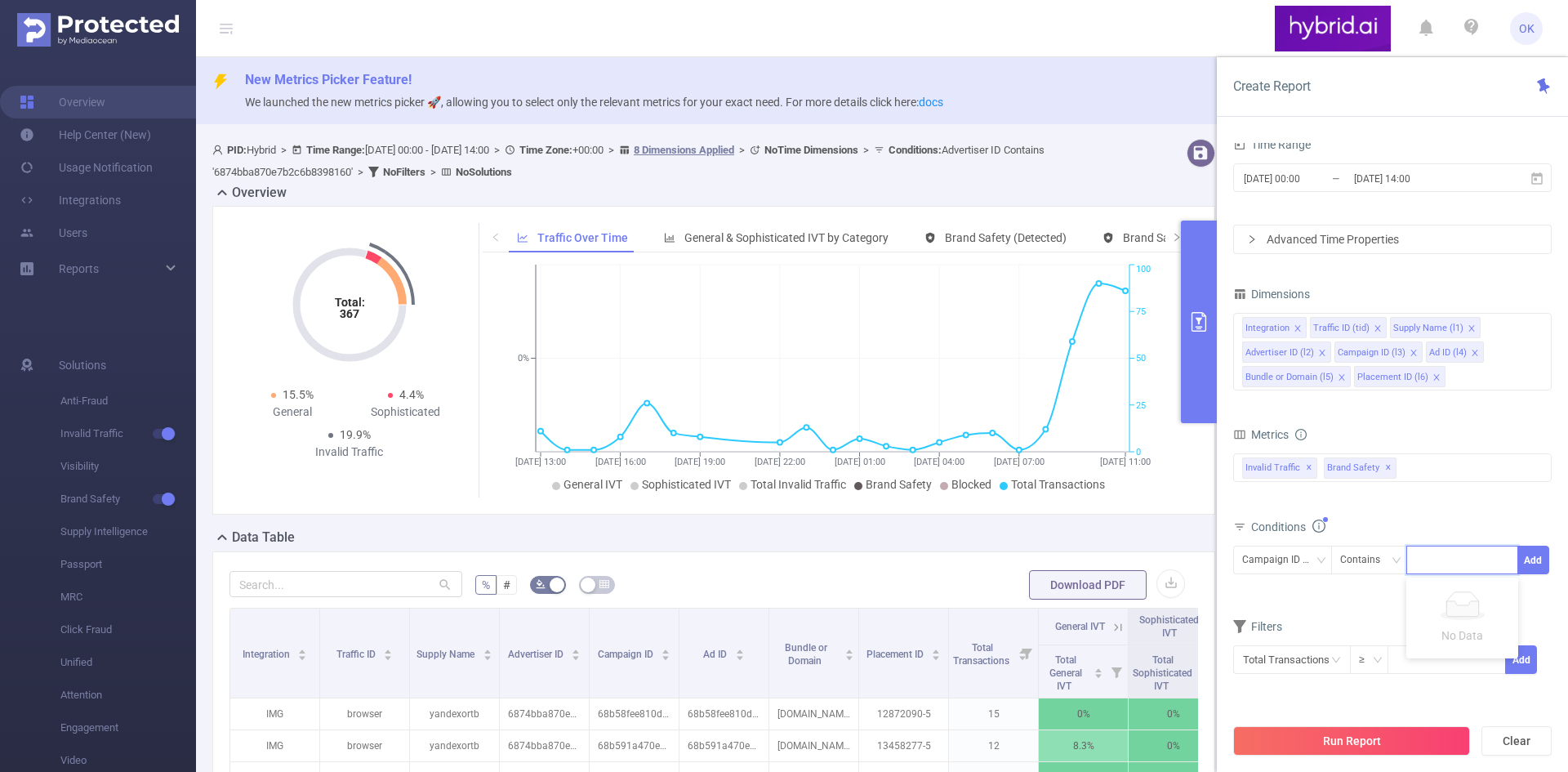
paste input "685903e770e7b26790593ab6"
type input "685903e770e7b26790593ab6"
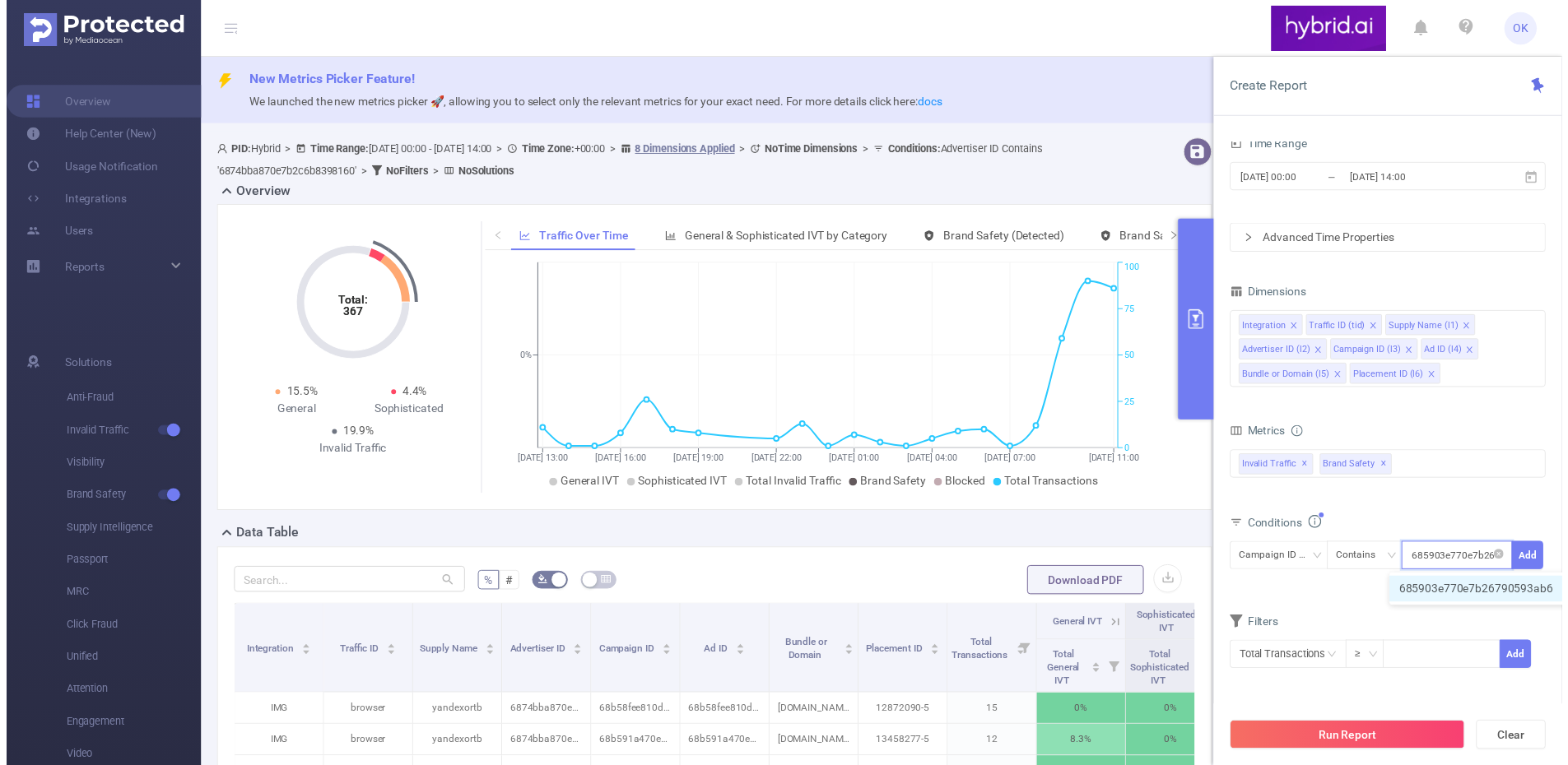
scroll to position [0, 39]
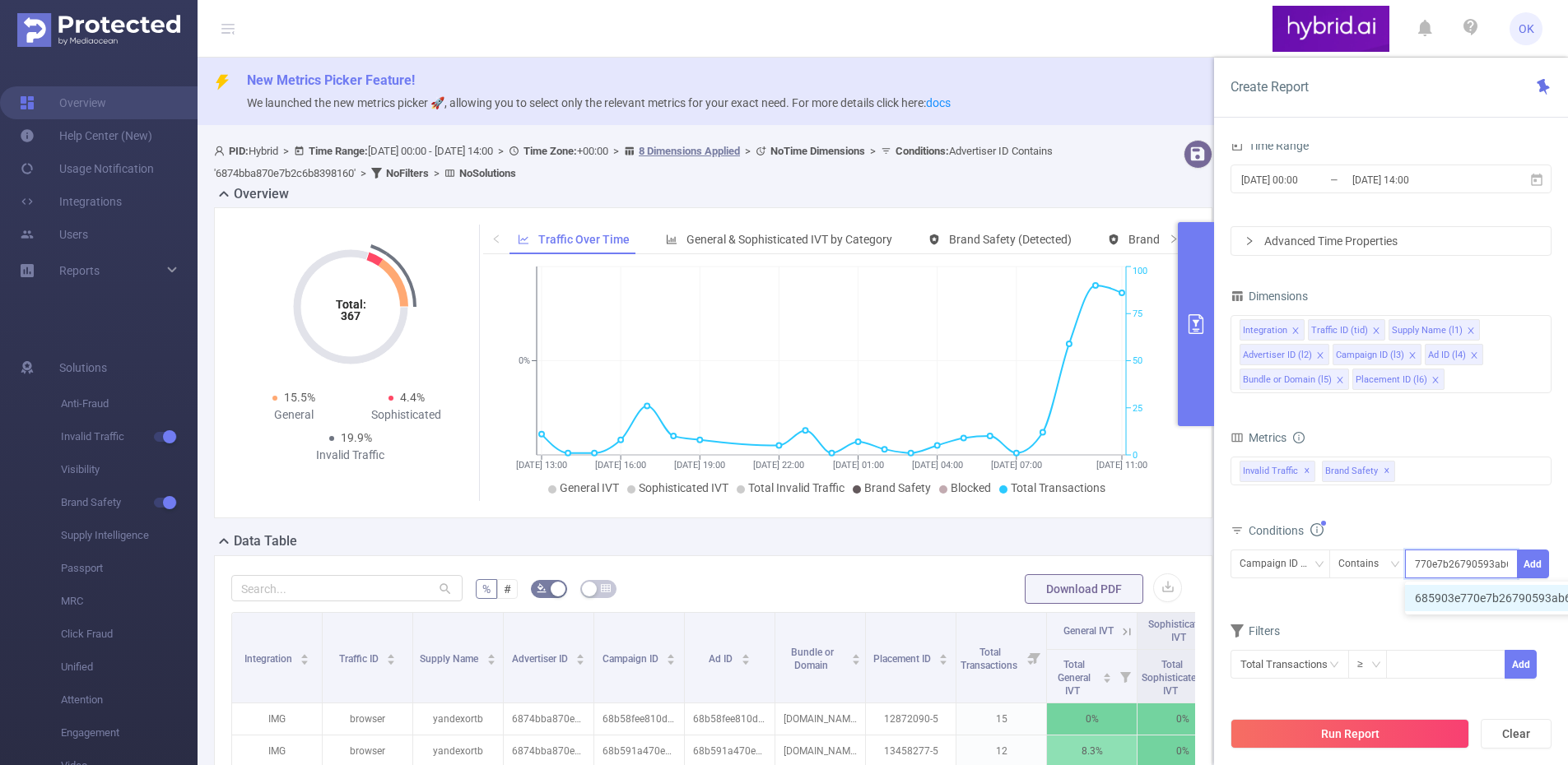
click at [1523, 597] on li "685903e770e7b26790593ab6" at bounding box center [1501, 598] width 192 height 26
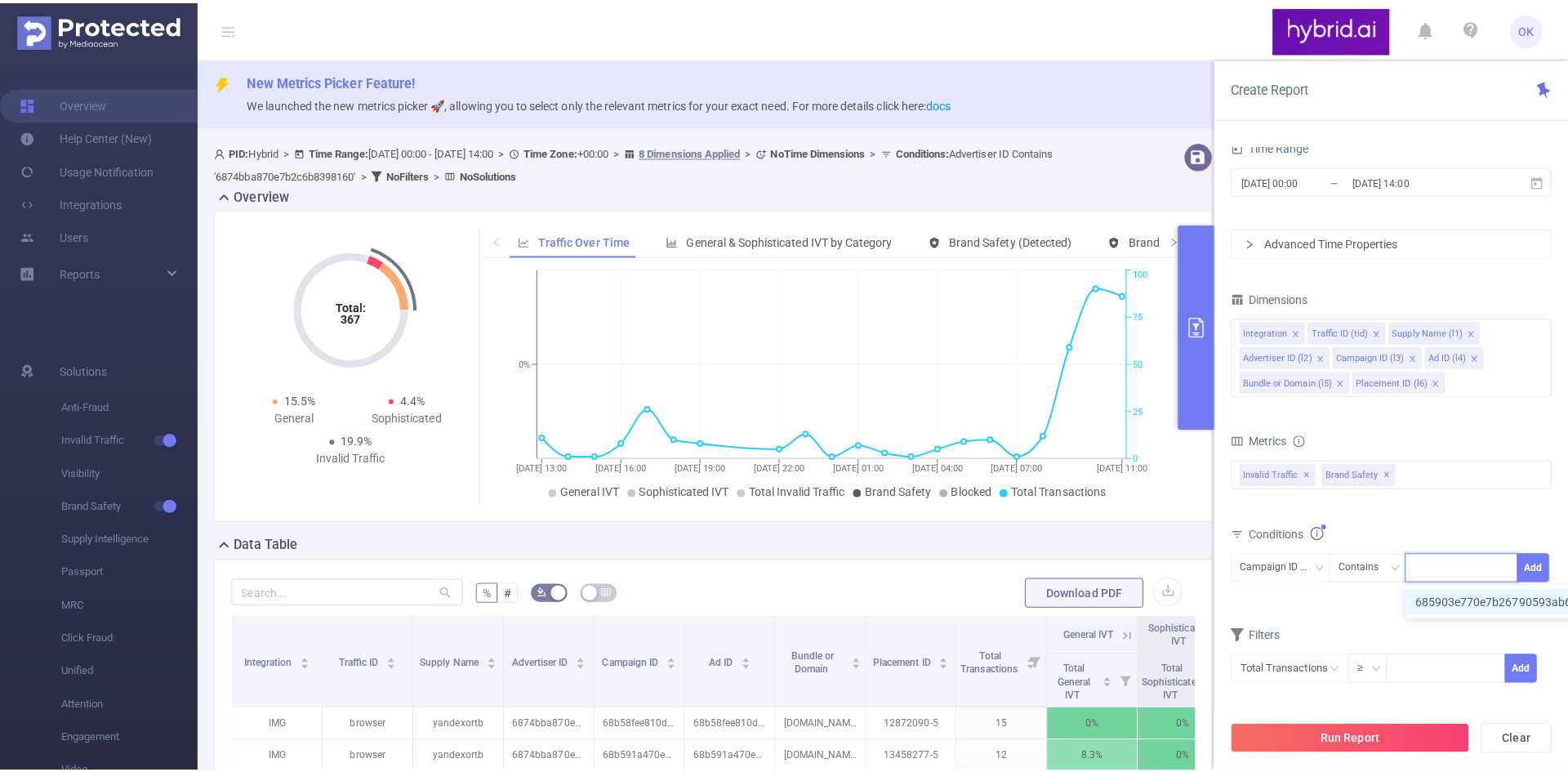
scroll to position [0, 0]
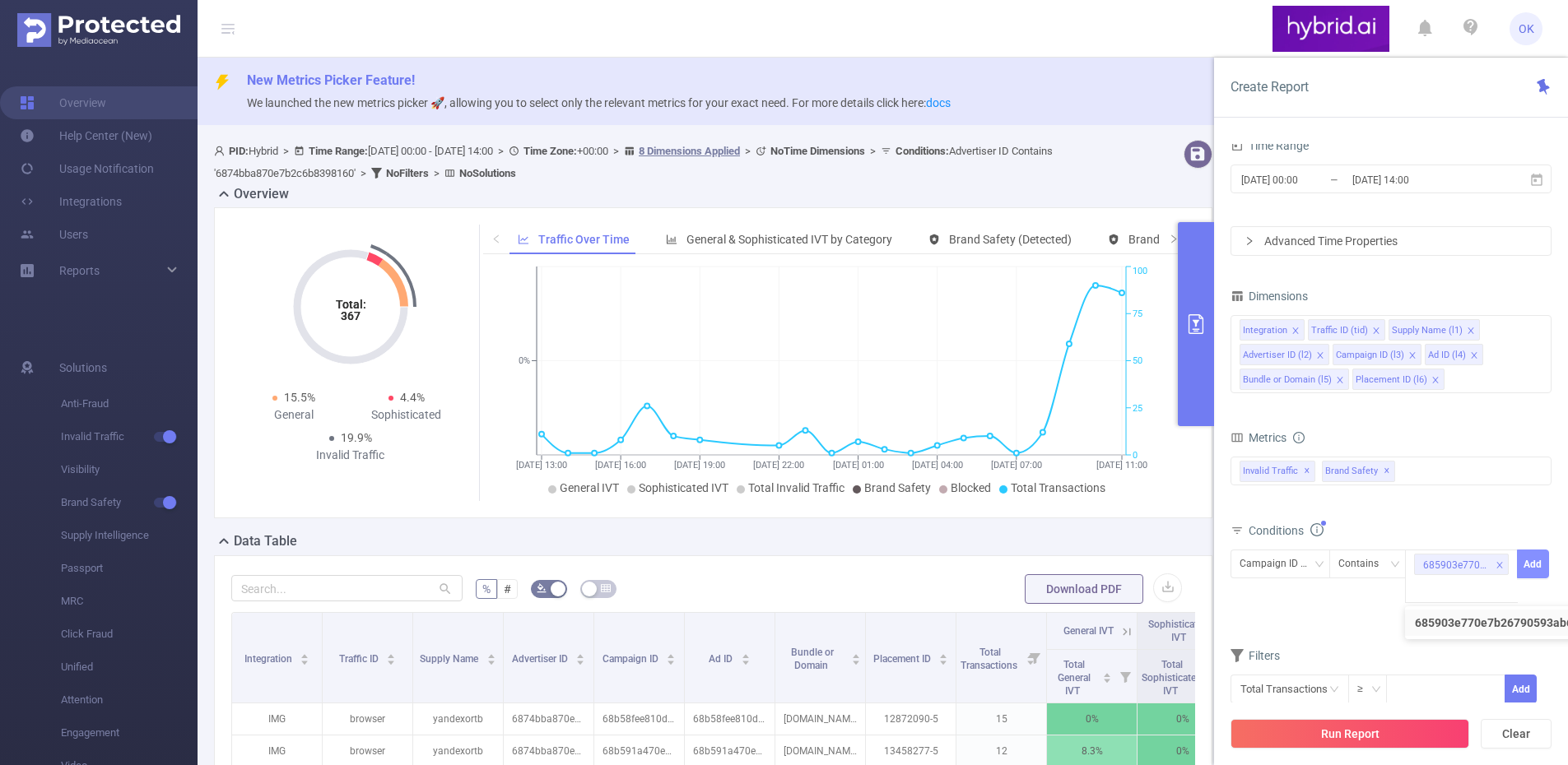
click at [1534, 570] on button "Add" at bounding box center [1532, 564] width 32 height 29
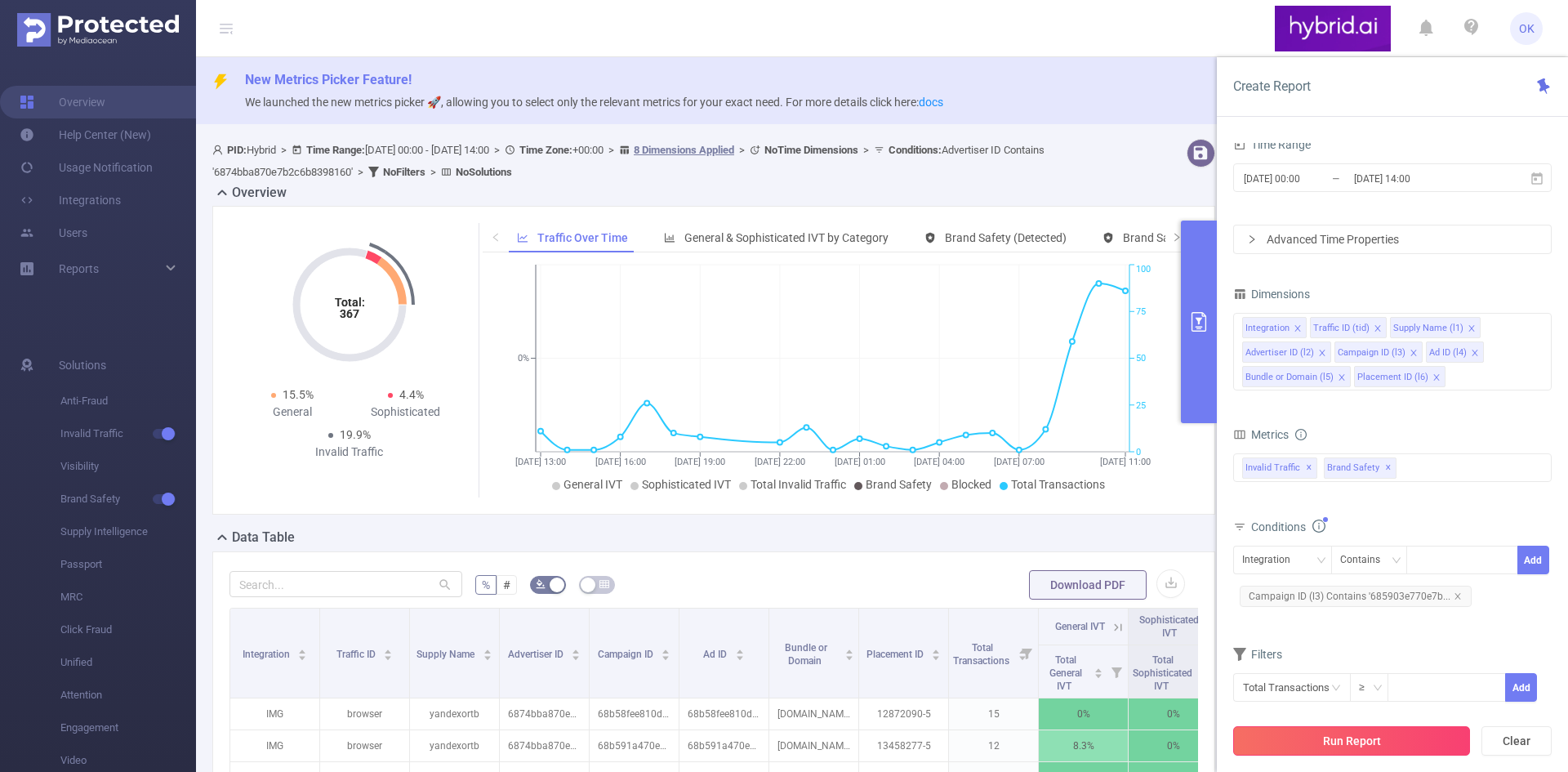
click at [1401, 741] on button "Run Report" at bounding box center [1352, 740] width 237 height 29
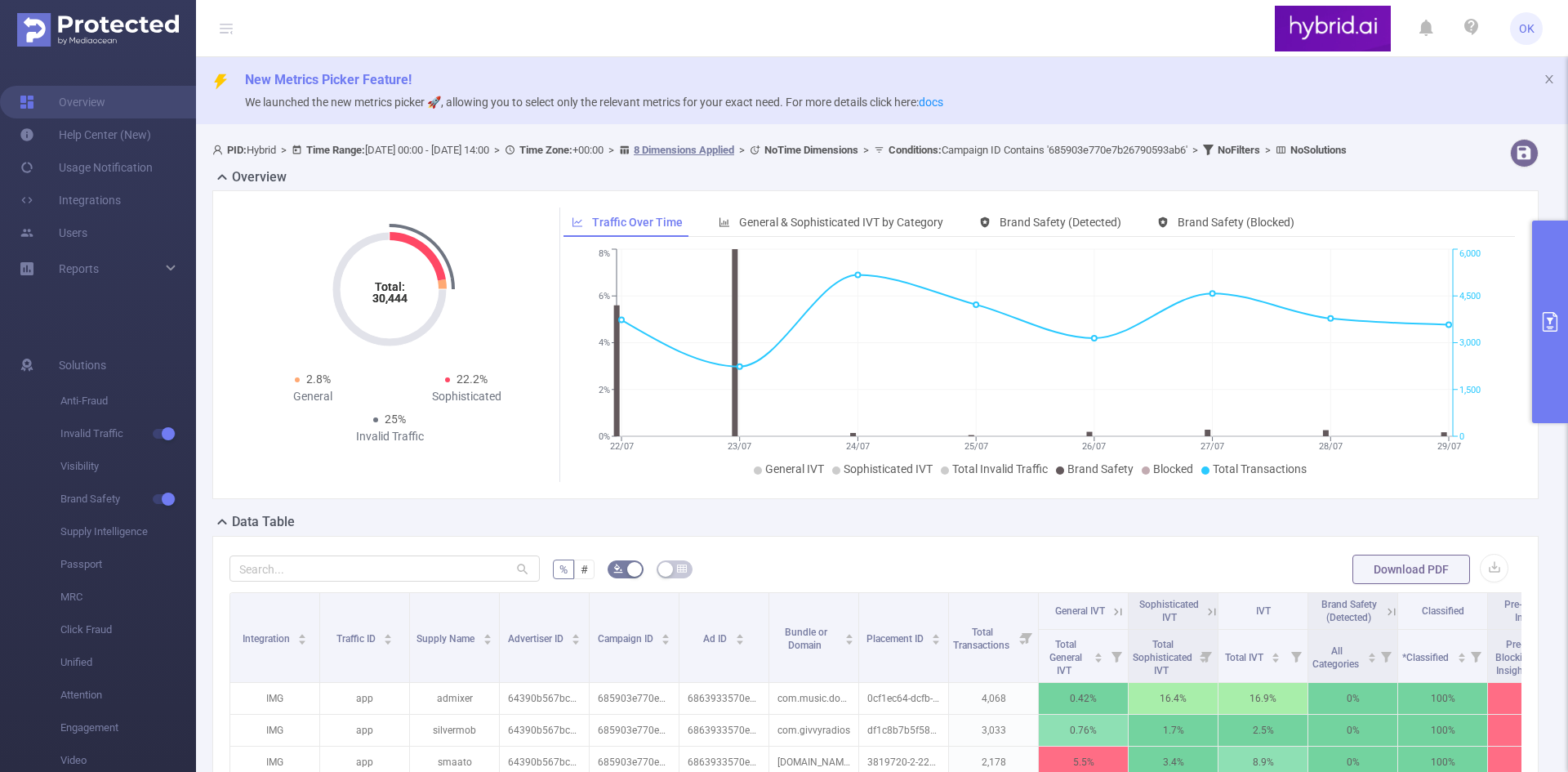
click at [1550, 402] on button "primary" at bounding box center [1550, 322] width 36 height 203
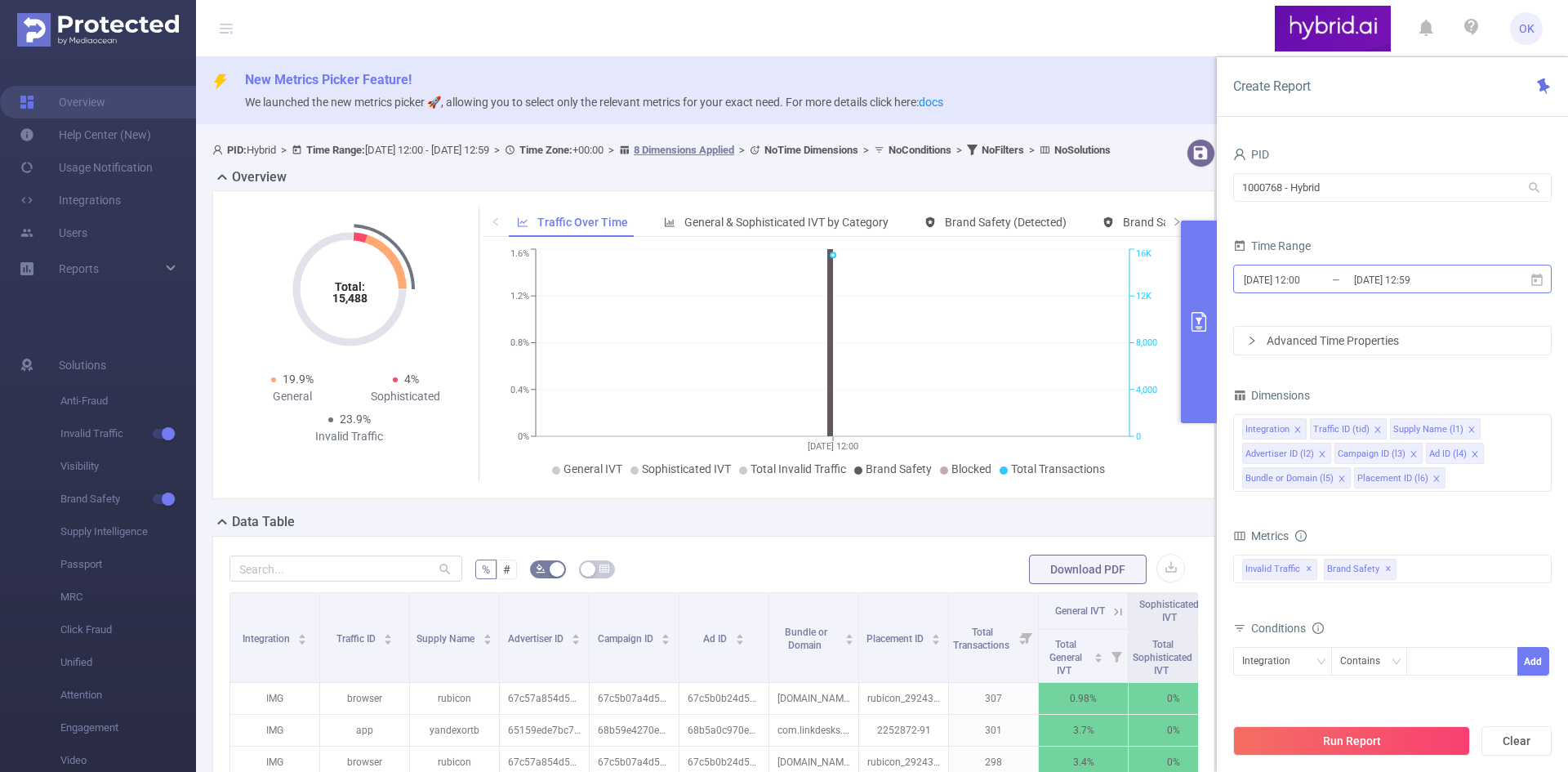
click at [1296, 279] on input "[DATE] 12:00" at bounding box center [1308, 280] width 132 height 22
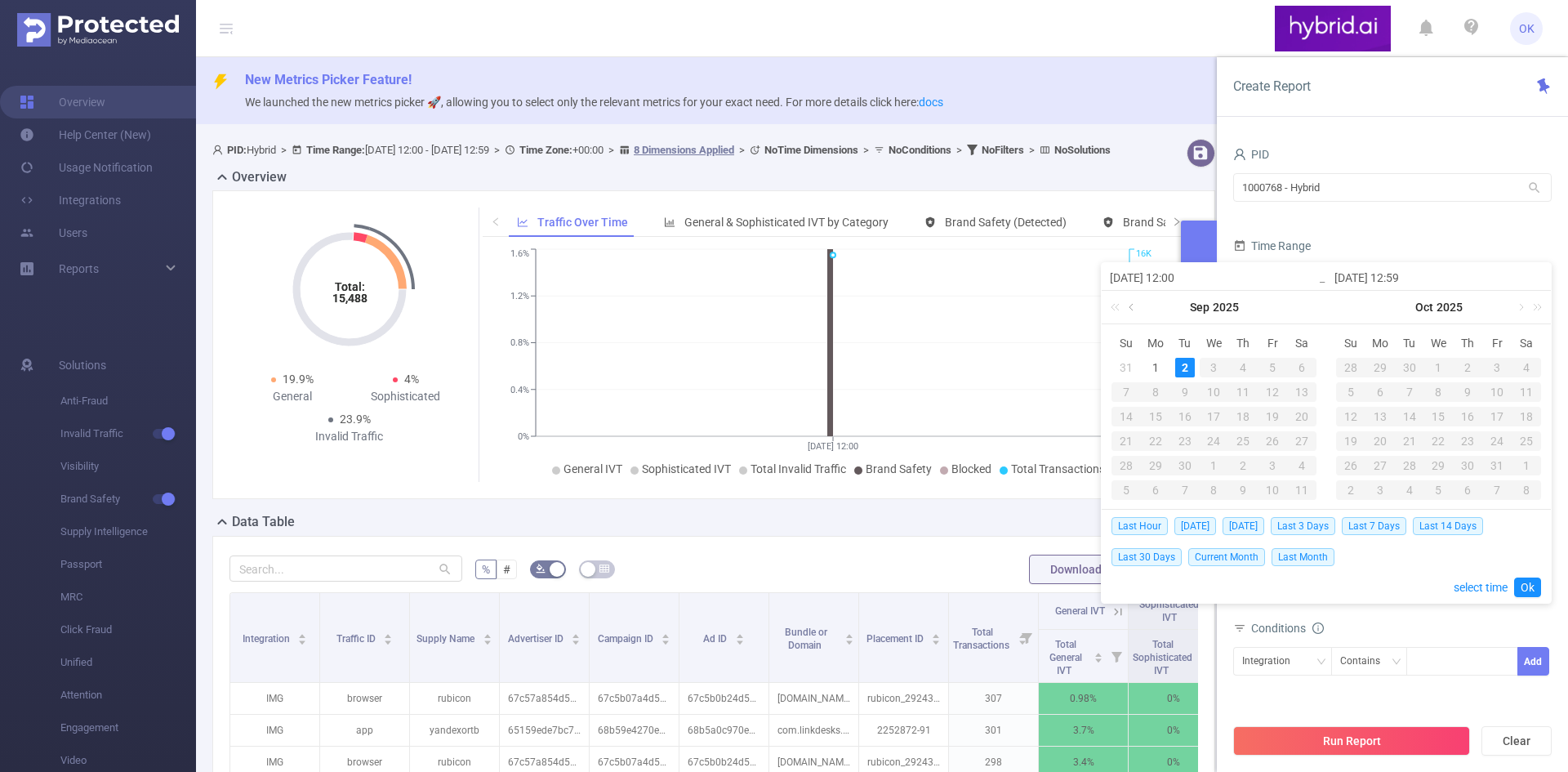
click at [1135, 307] on link at bounding box center [1133, 307] width 14 height 33
click at [1274, 363] on div "1" at bounding box center [1272, 367] width 20 height 20
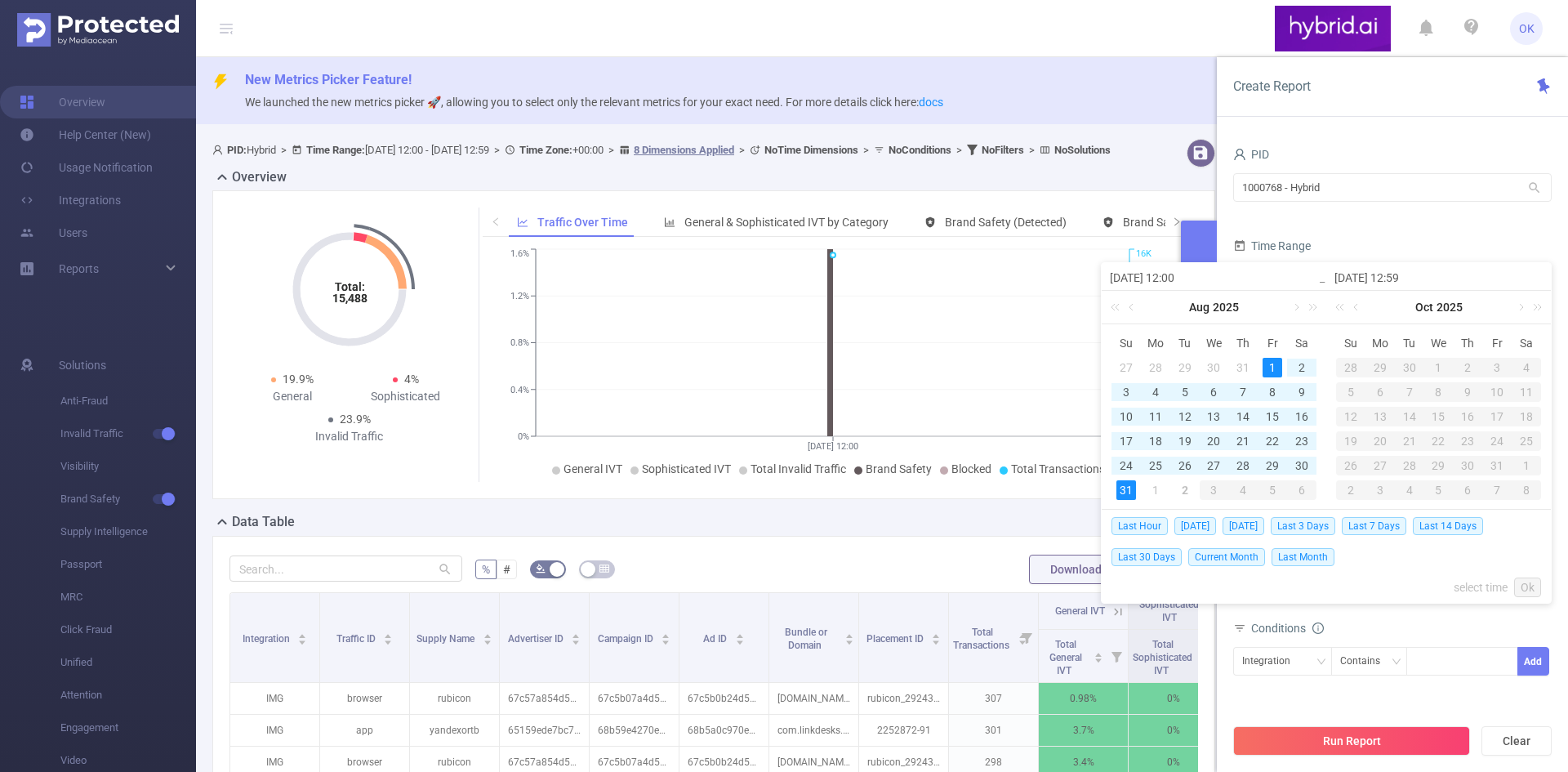
click at [1126, 479] on td "31" at bounding box center [1126, 490] width 29 height 24
type input "[DATE] 12:00"
type input "[DATE] 12:59"
type input "[DATE] 12:00"
type input "[DATE] 12:59"
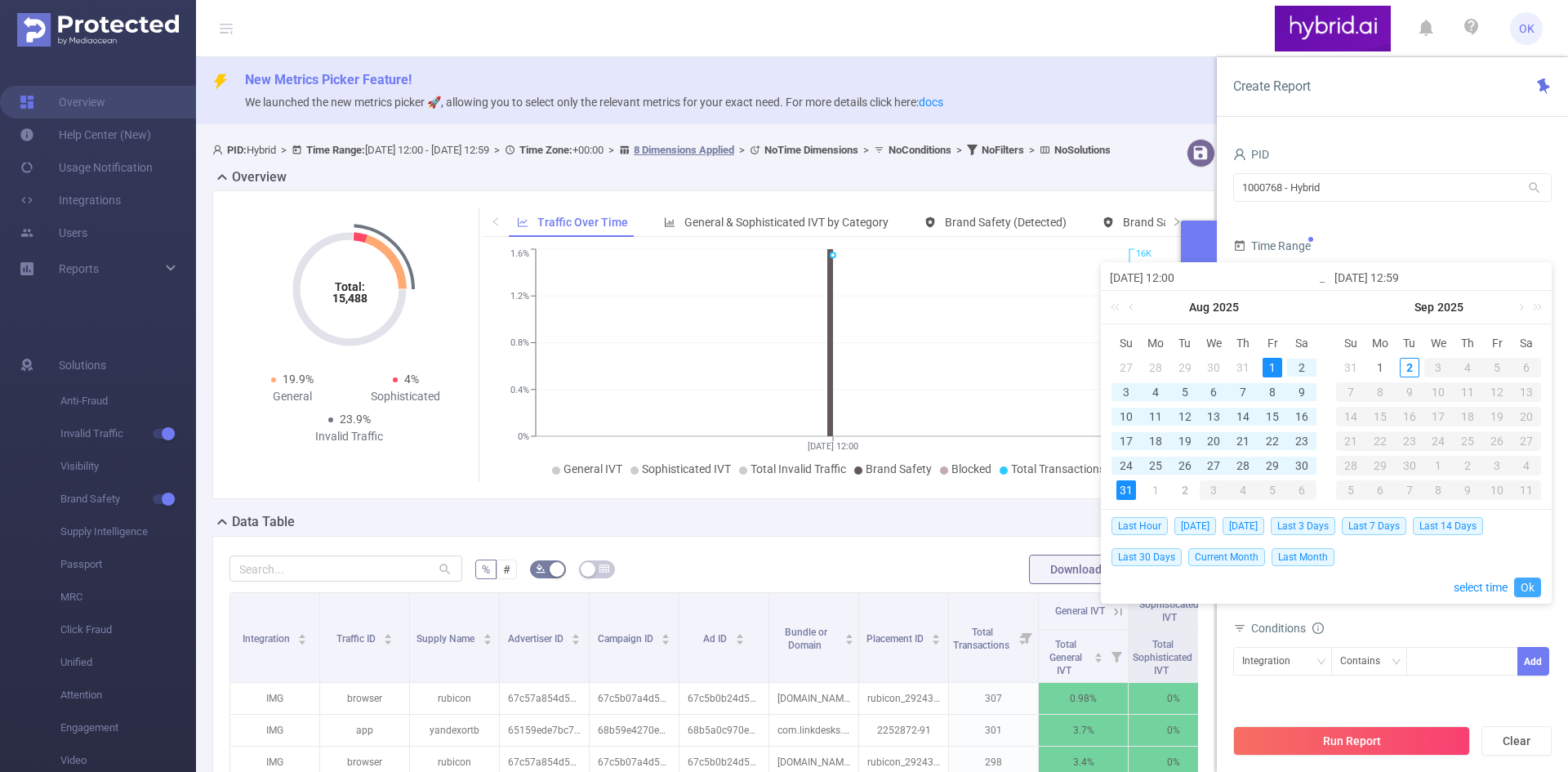
click at [1530, 588] on link "Ok" at bounding box center [1527, 587] width 27 height 20
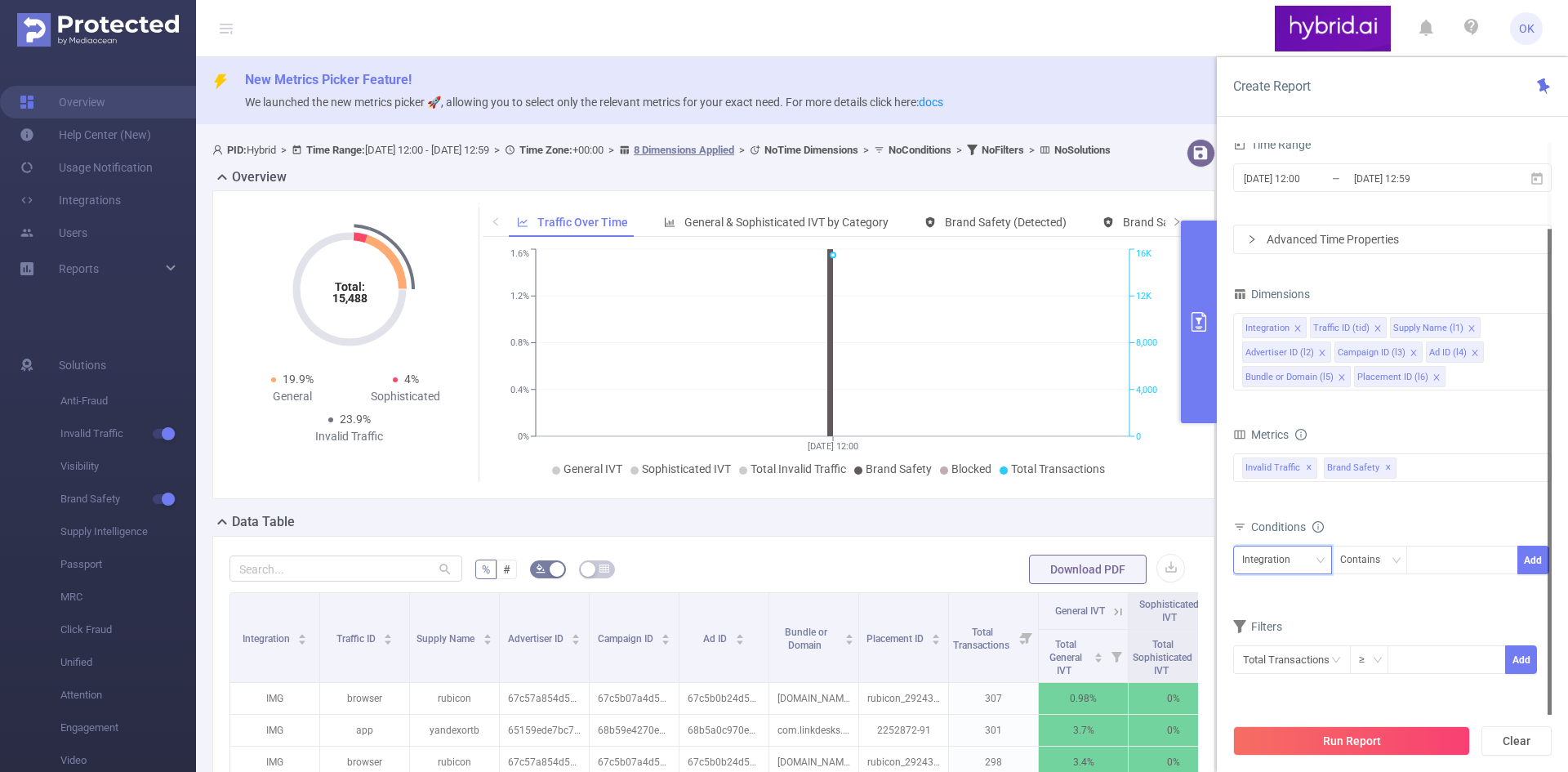
click at [1309, 553] on div "Integration" at bounding box center [1282, 560] width 81 height 27
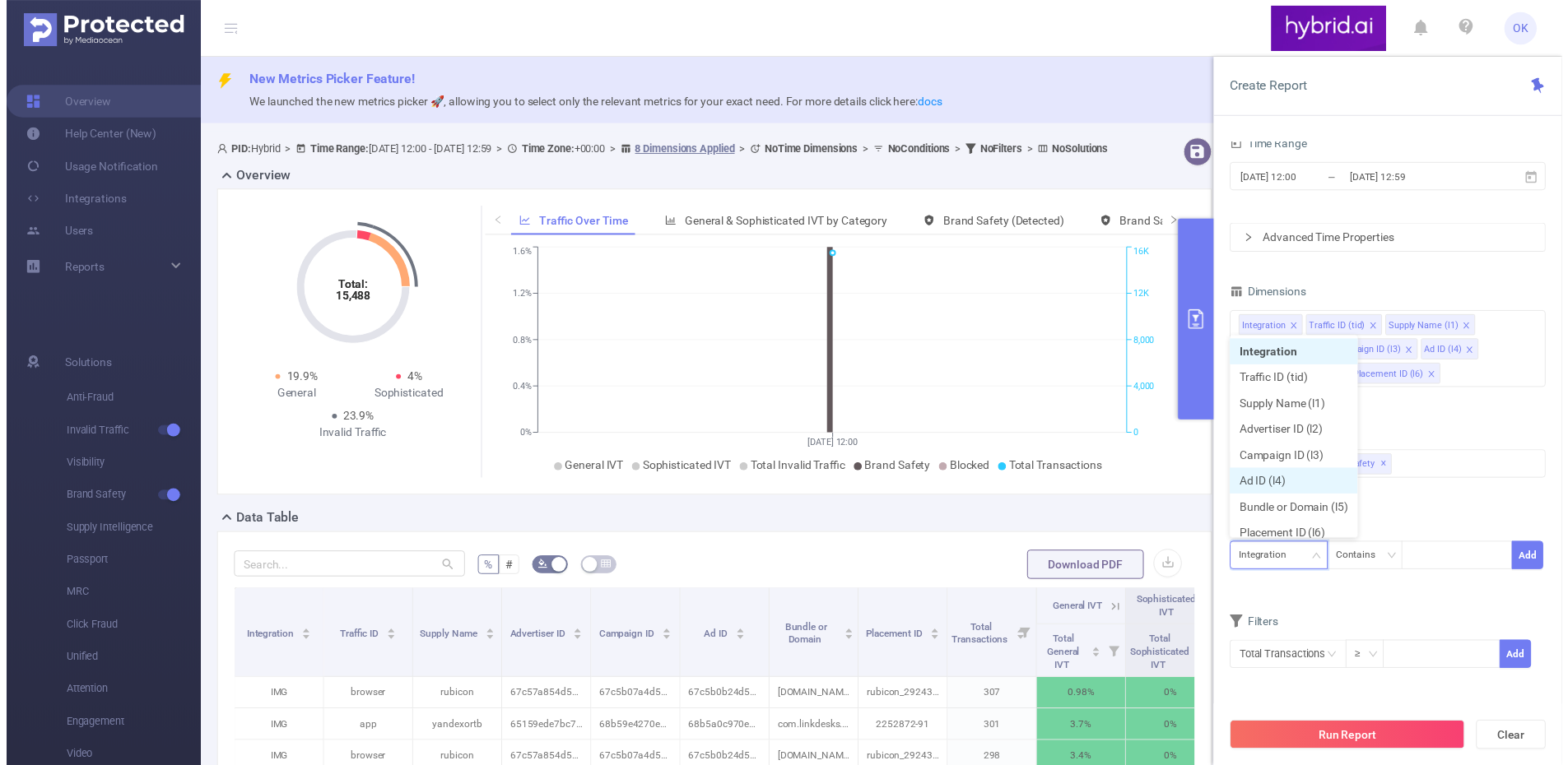
scroll to position [8, 0]
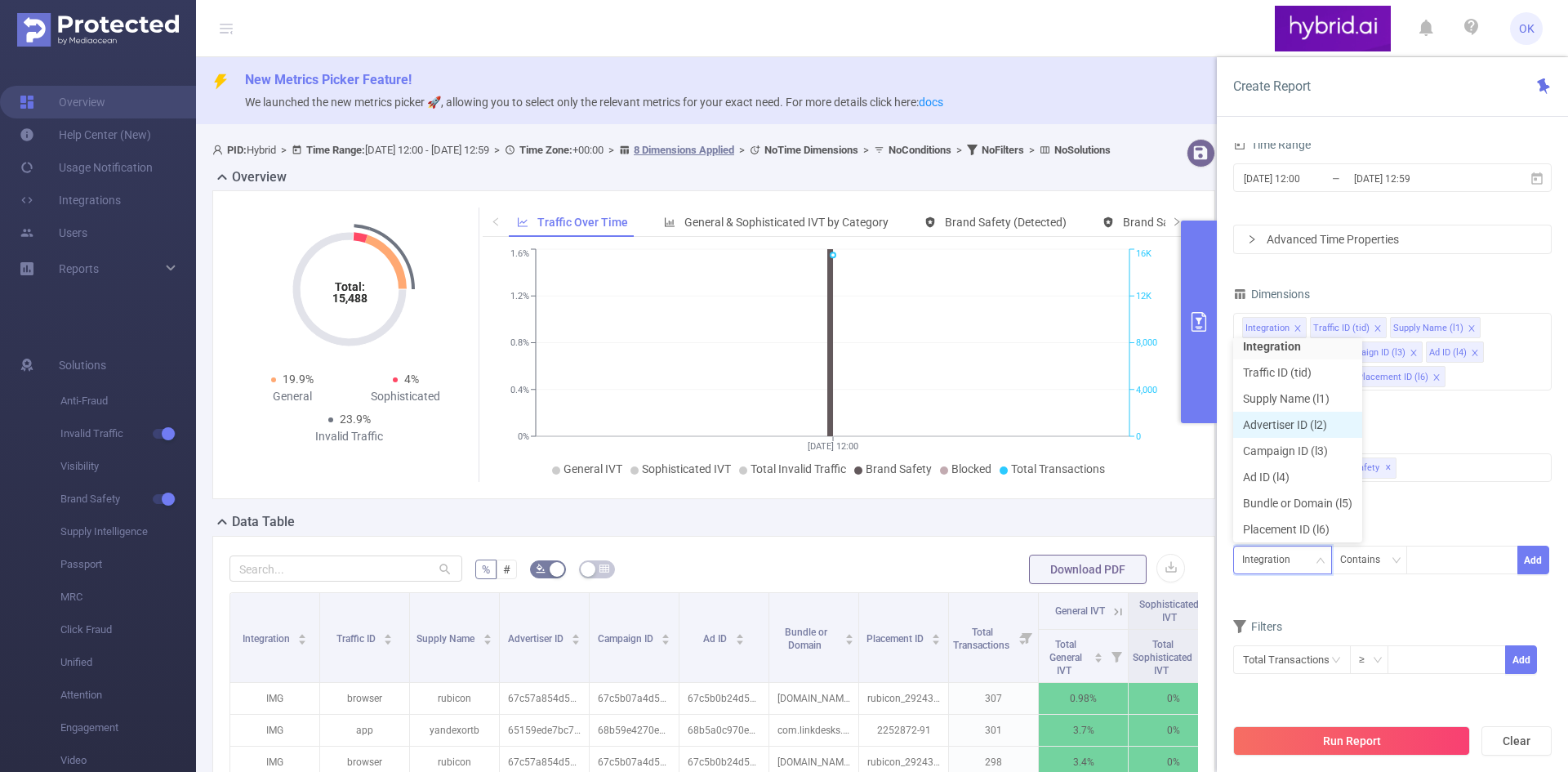
click at [1320, 430] on li "Advertiser ID (l2)" at bounding box center [1297, 424] width 129 height 26
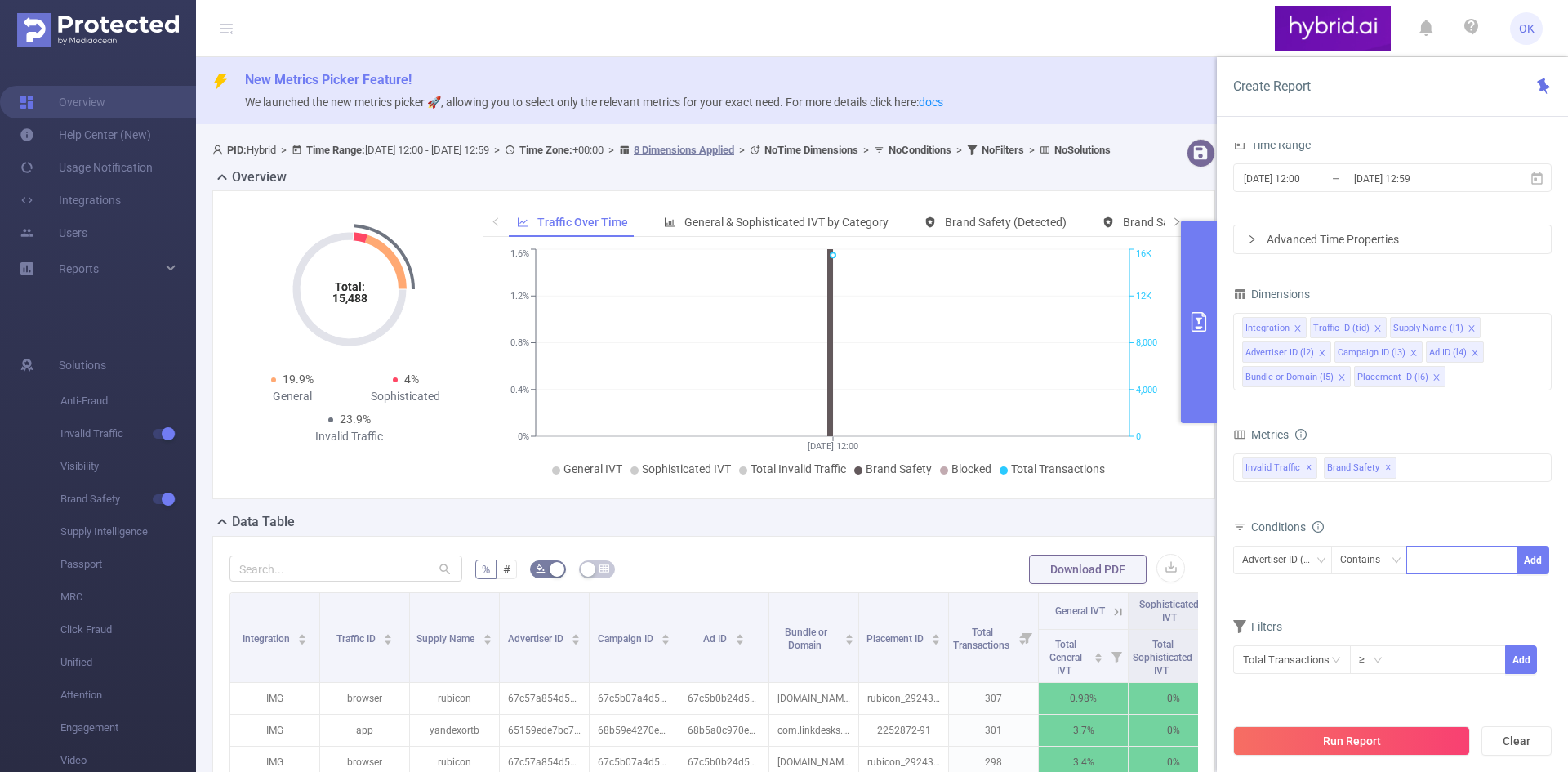
click at [1434, 563] on div at bounding box center [1462, 560] width 94 height 27
paste input "6863e07970e7b2e0dca1b526"
type input "6863e07970e7b2e0dca1b526"
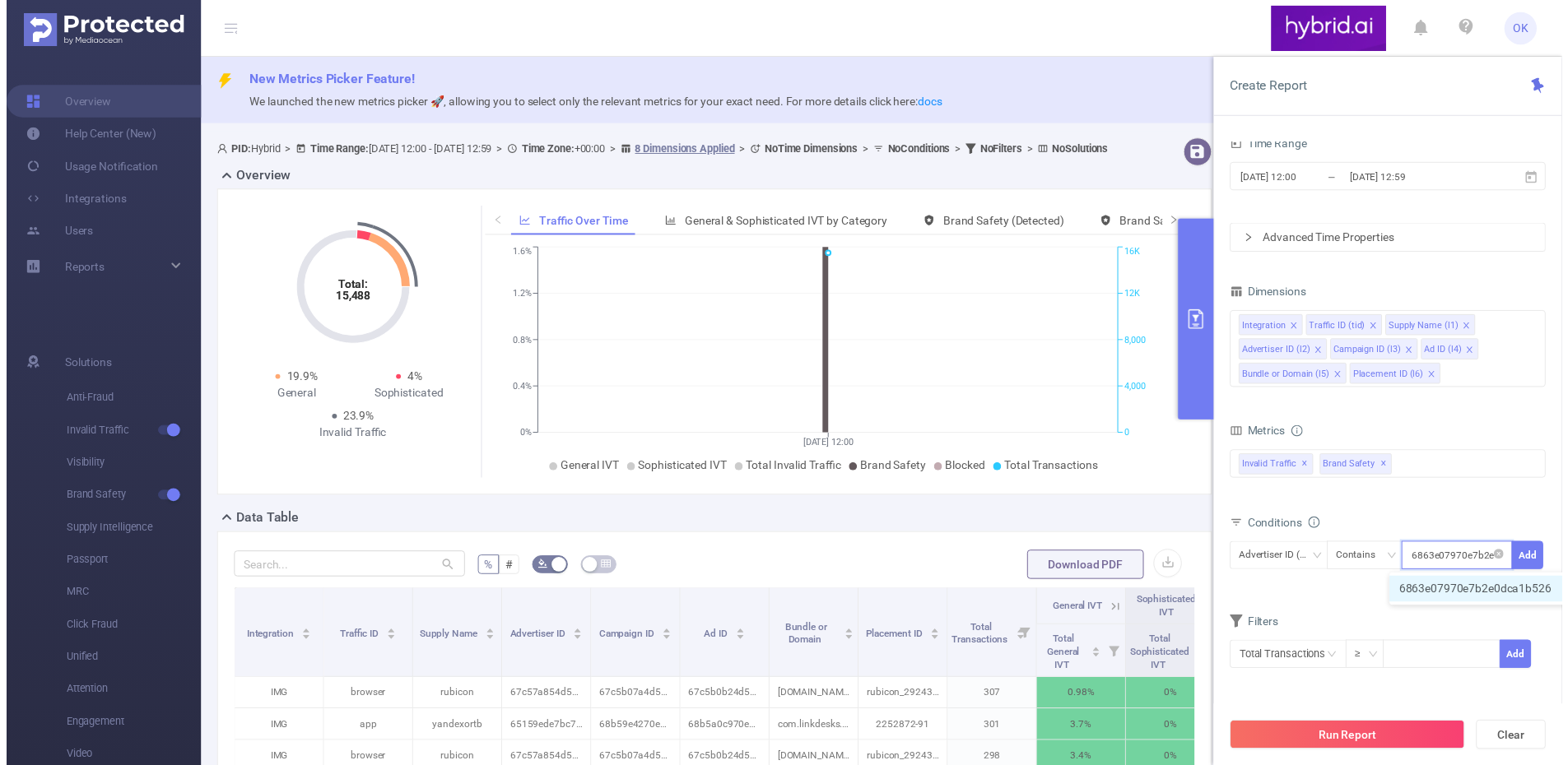
scroll to position [0, 38]
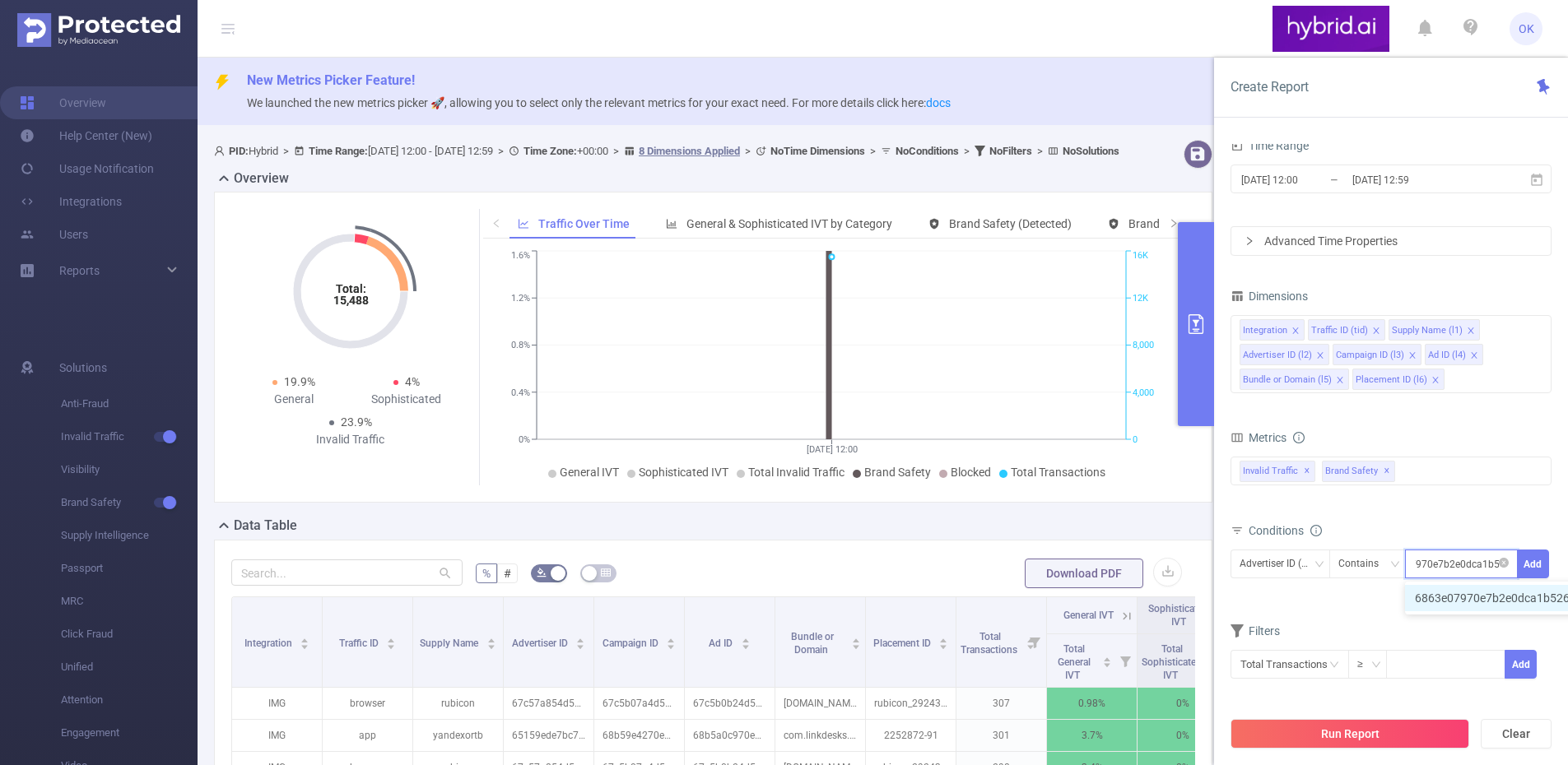
click at [1456, 601] on li "6863e07970e7b2e0dca1b526" at bounding box center [1501, 598] width 191 height 26
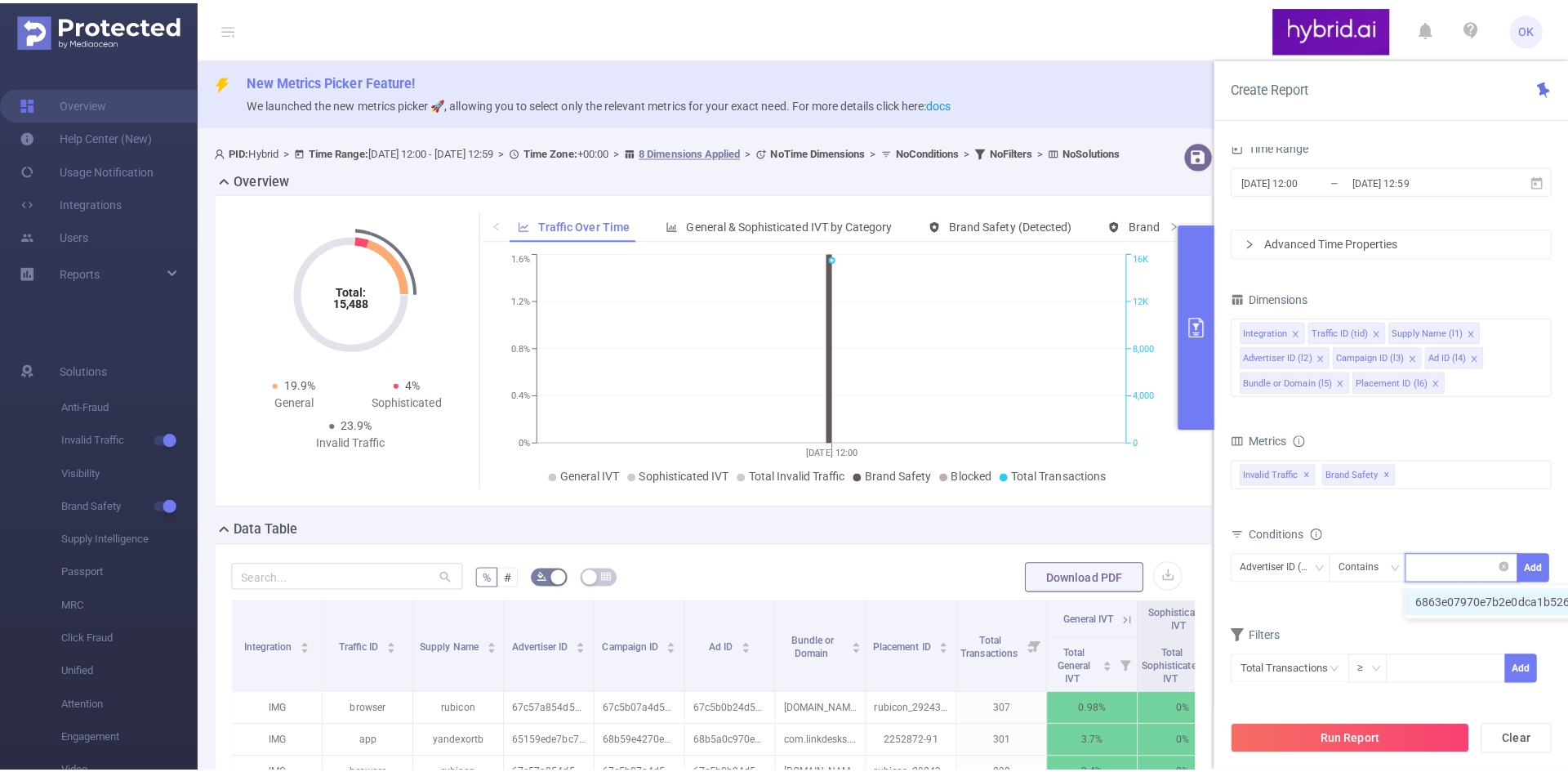
scroll to position [0, 0]
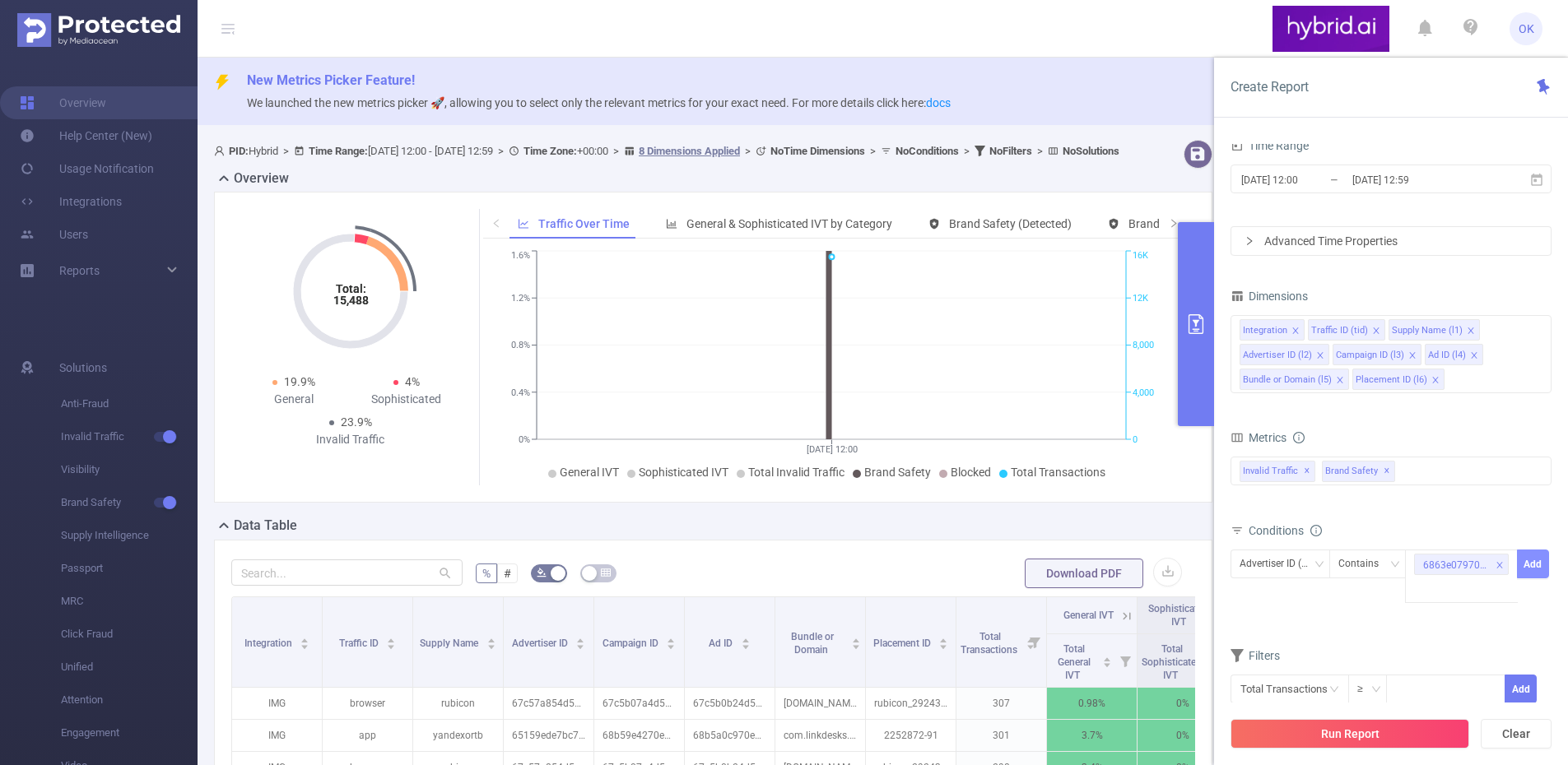
click at [1538, 570] on button "Add" at bounding box center [1532, 564] width 32 height 29
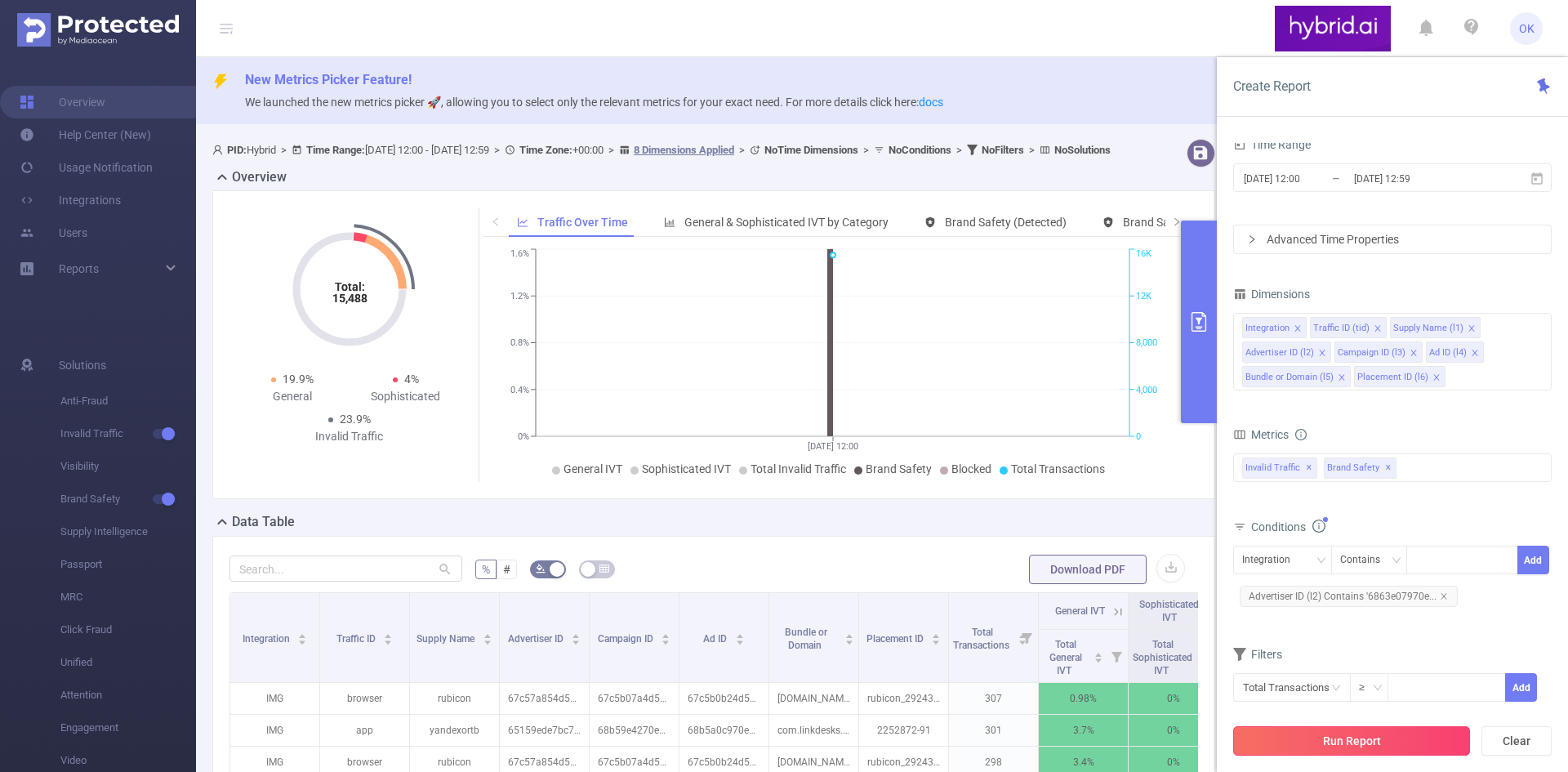
click at [1353, 741] on button "Run Report" at bounding box center [1352, 740] width 237 height 29
